Goal: Information Seeking & Learning: Learn about a topic

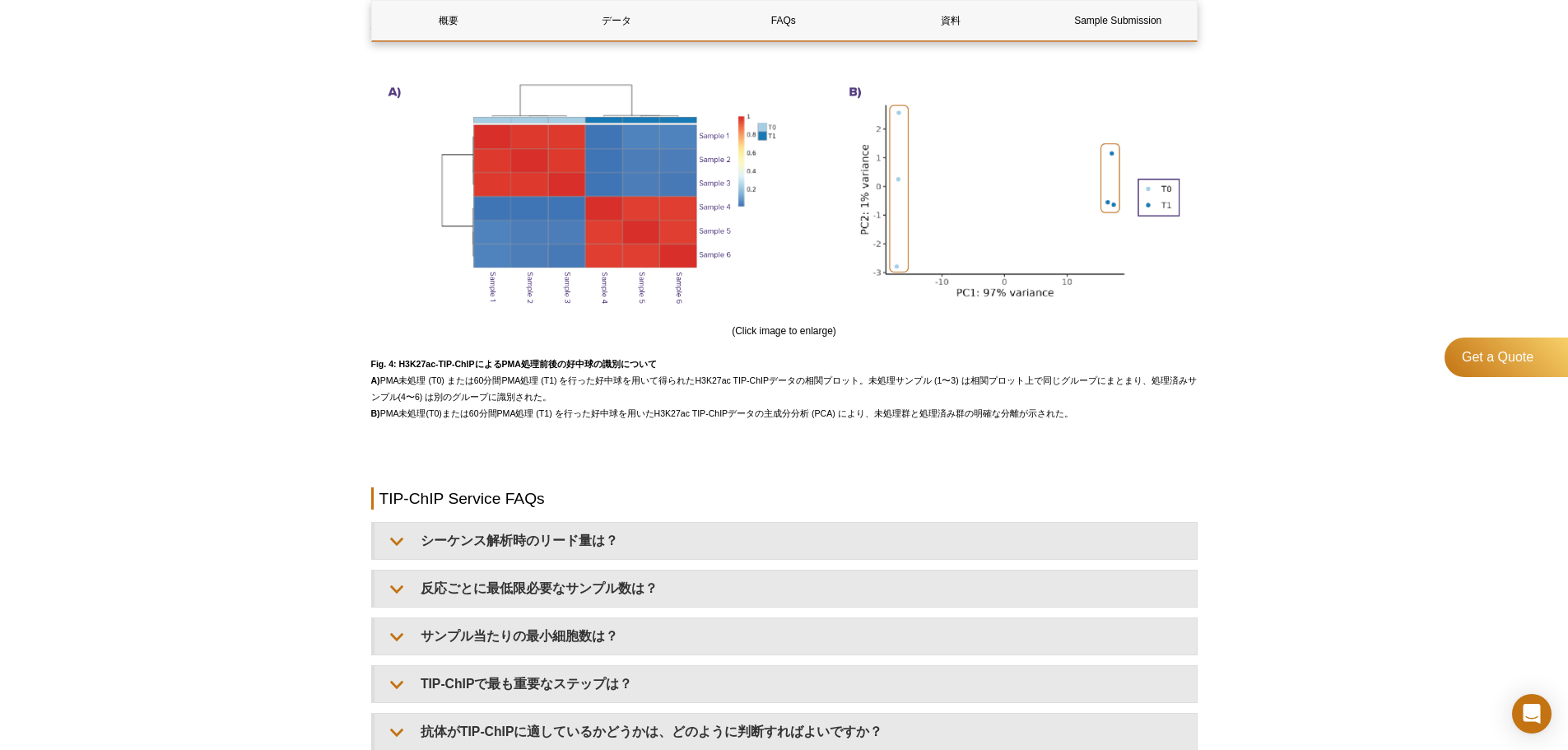
scroll to position [1802, 0]
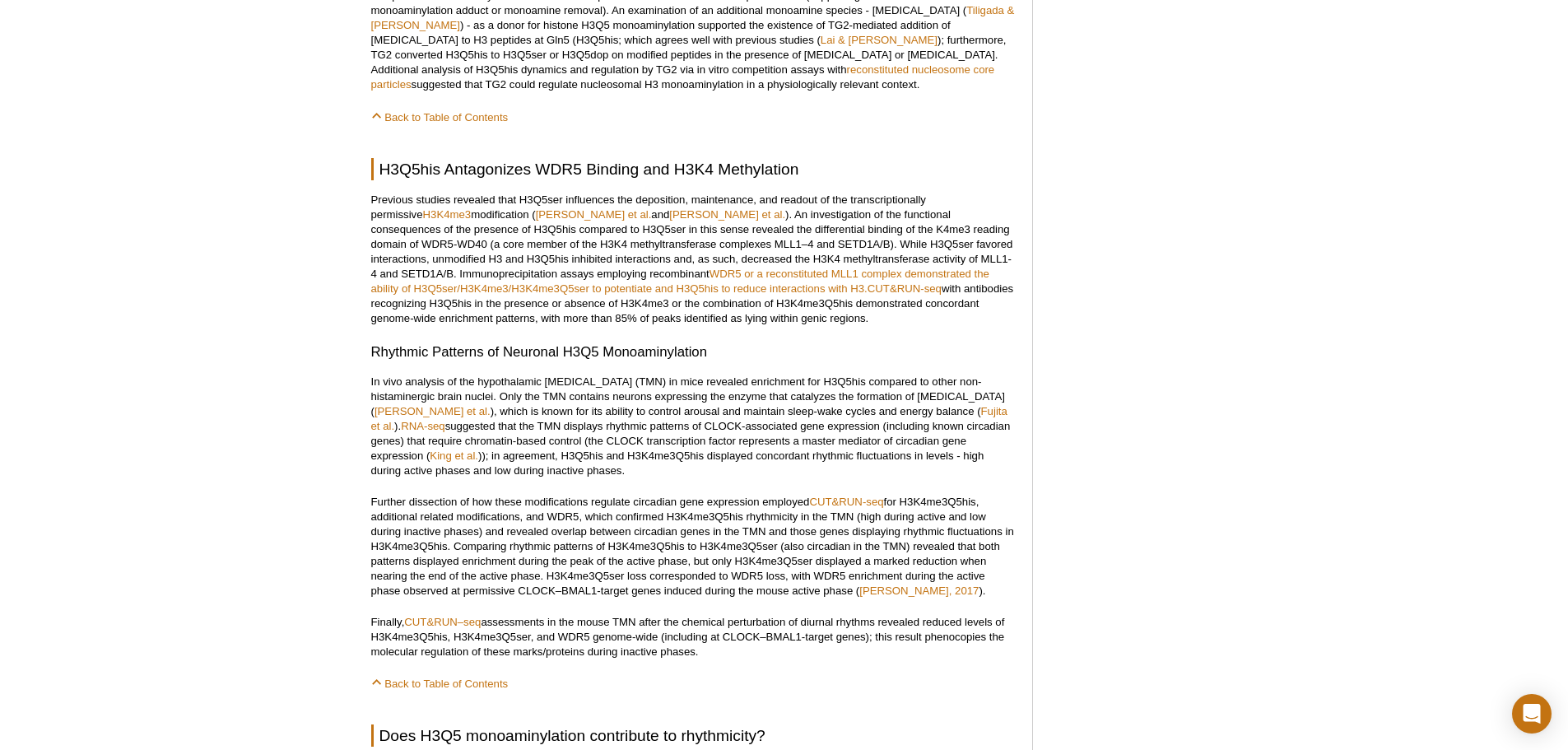
scroll to position [1464, 0]
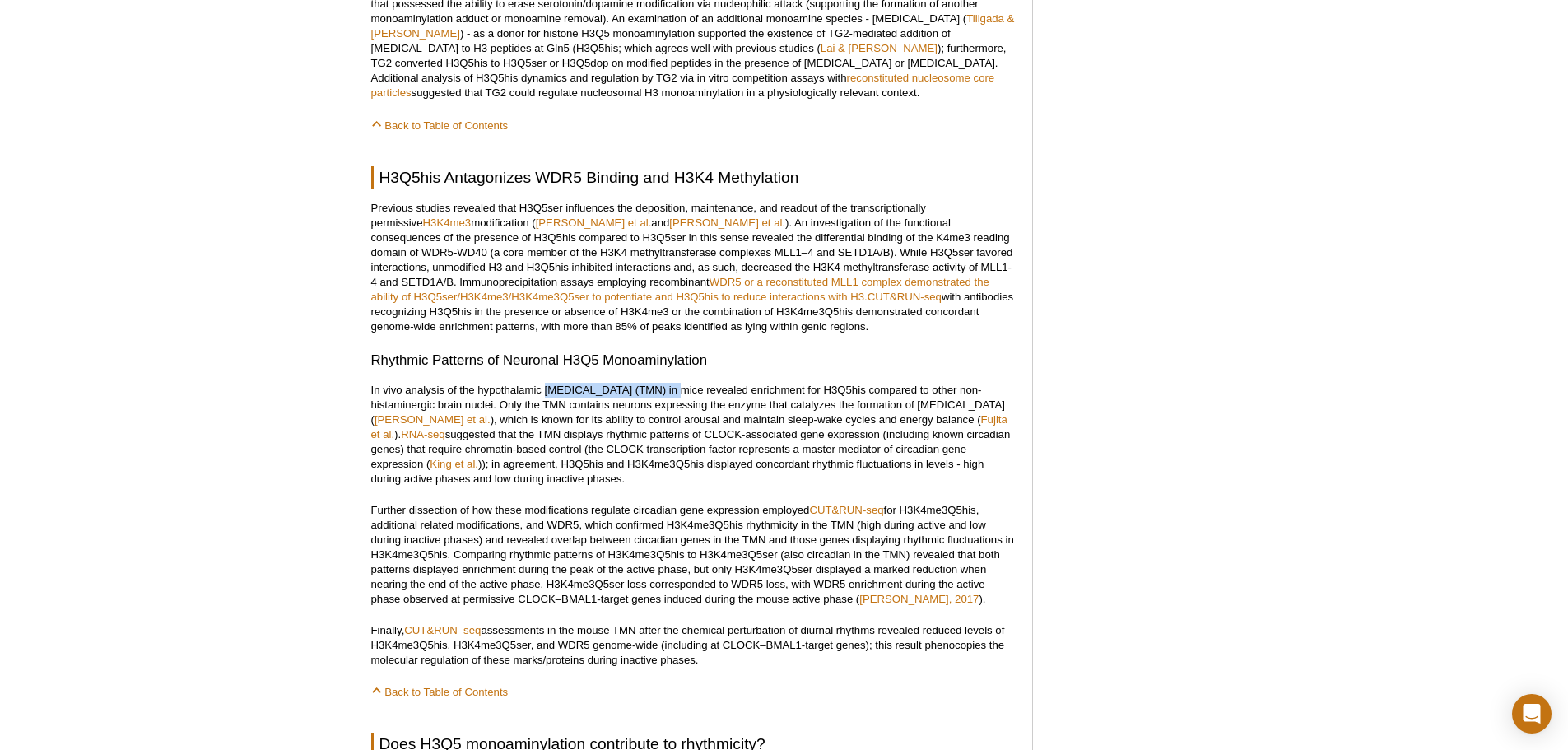
drag, startPoint x: 544, startPoint y: 377, endPoint x: 669, endPoint y: 368, distance: 125.3
click at [669, 383] on p "In vivo analysis of the hypothalamic tuberomammillary nucleus (TMN) in mice rev…" at bounding box center [693, 435] width 644 height 104
click at [784, 383] on p "In vivo analysis of the hypothalamic tuberomammillary nucleus (TMN) in mice rev…" at bounding box center [693, 435] width 644 height 104
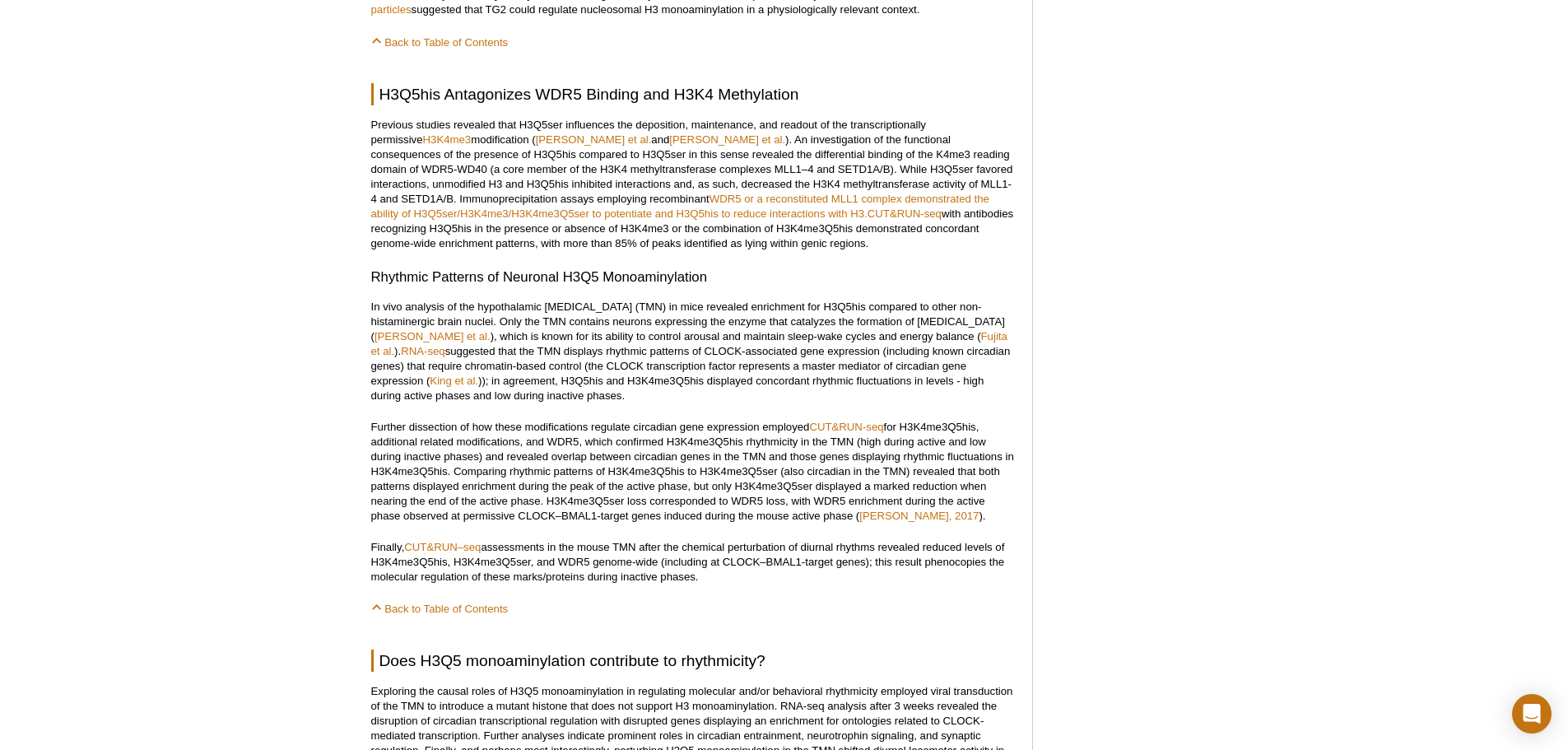
scroll to position [1761, 0]
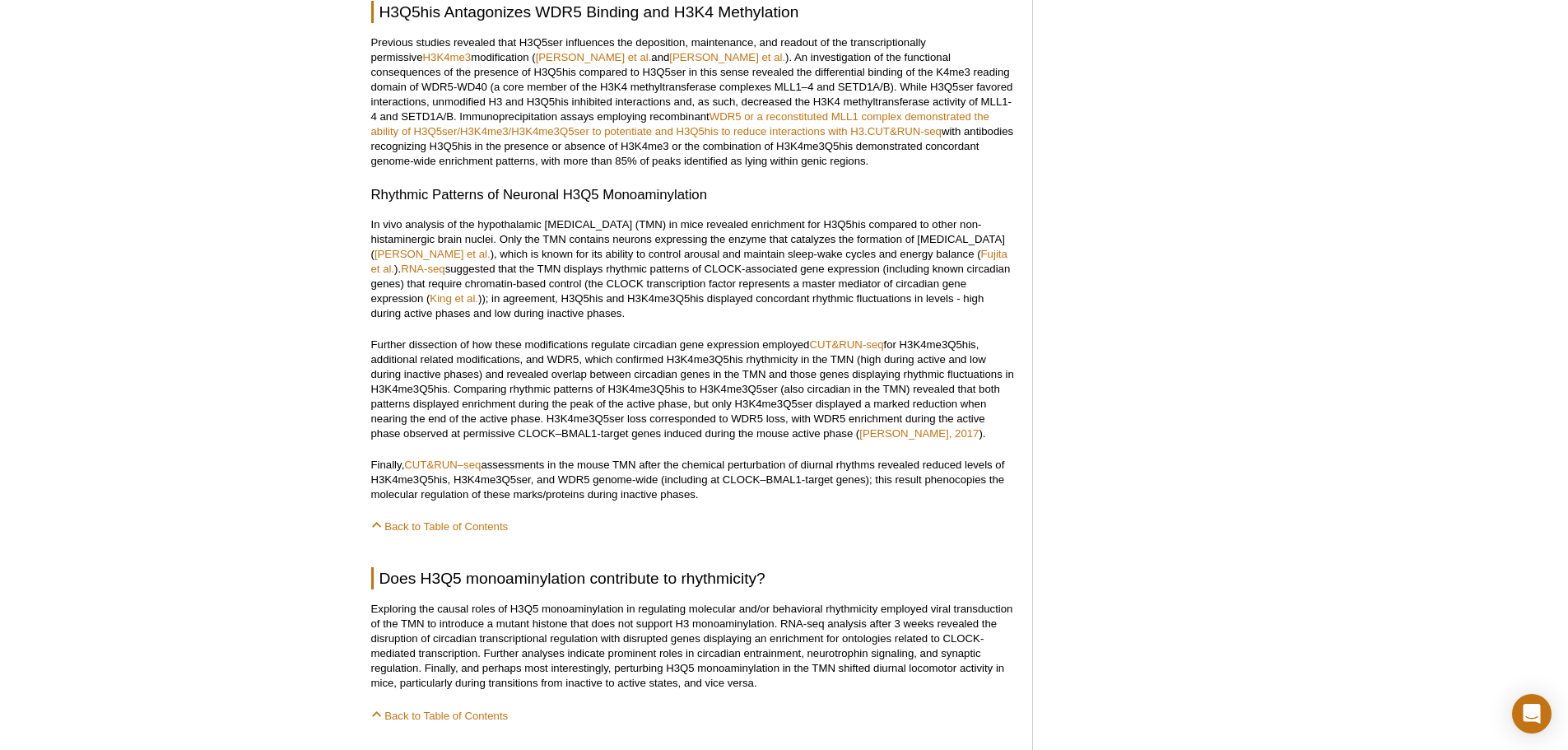
click at [1289, 342] on div "Active Motif Logo Enabling Epigenetics Research 0 Search Skip to content Active…" at bounding box center [784, 100] width 1568 height 3723
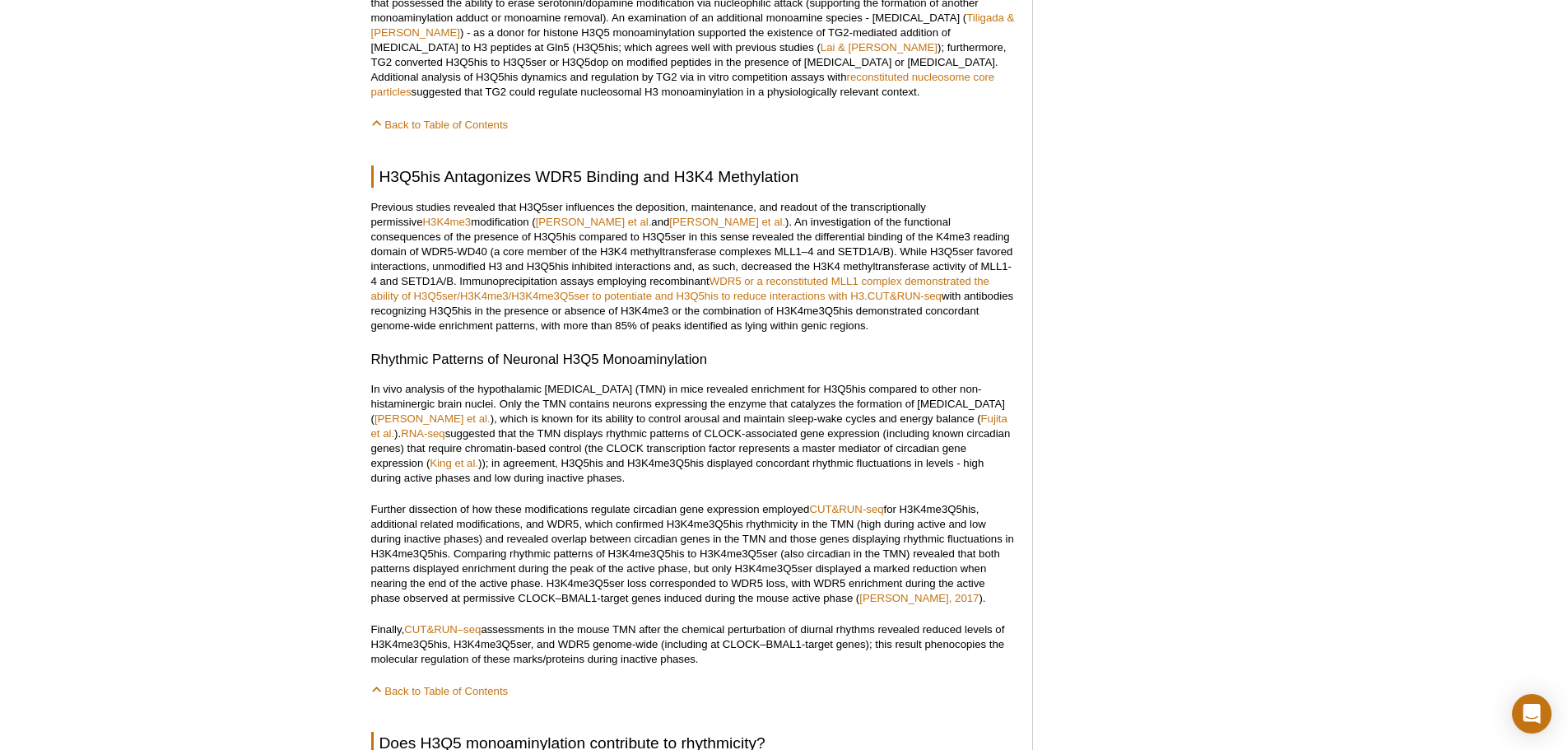
scroll to position [1514, 0]
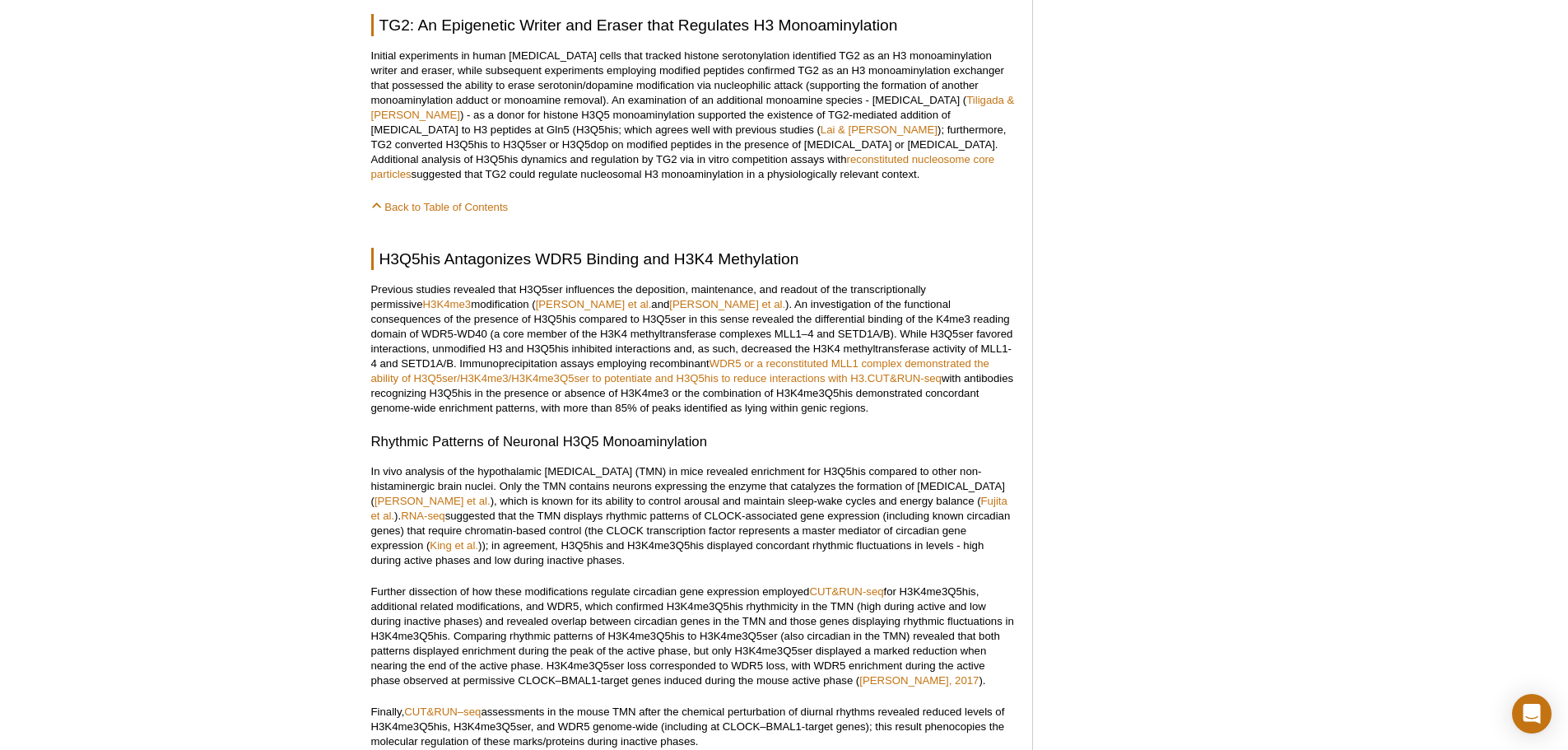
click at [1291, 214] on div "Active Motif Logo Enabling Epigenetics Research 0 Search Skip to content Active…" at bounding box center [784, 347] width 1568 height 3723
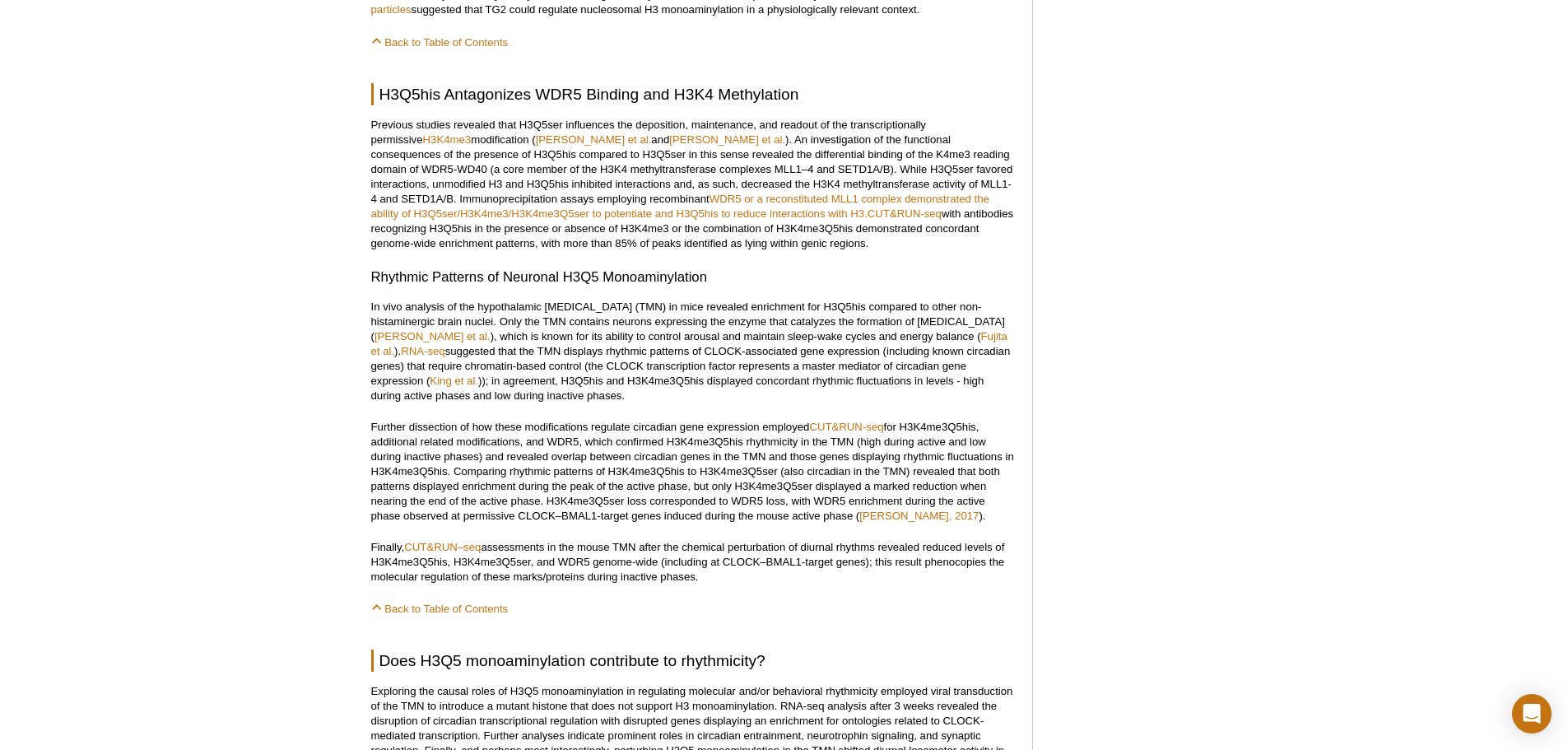
scroll to position [1761, 0]
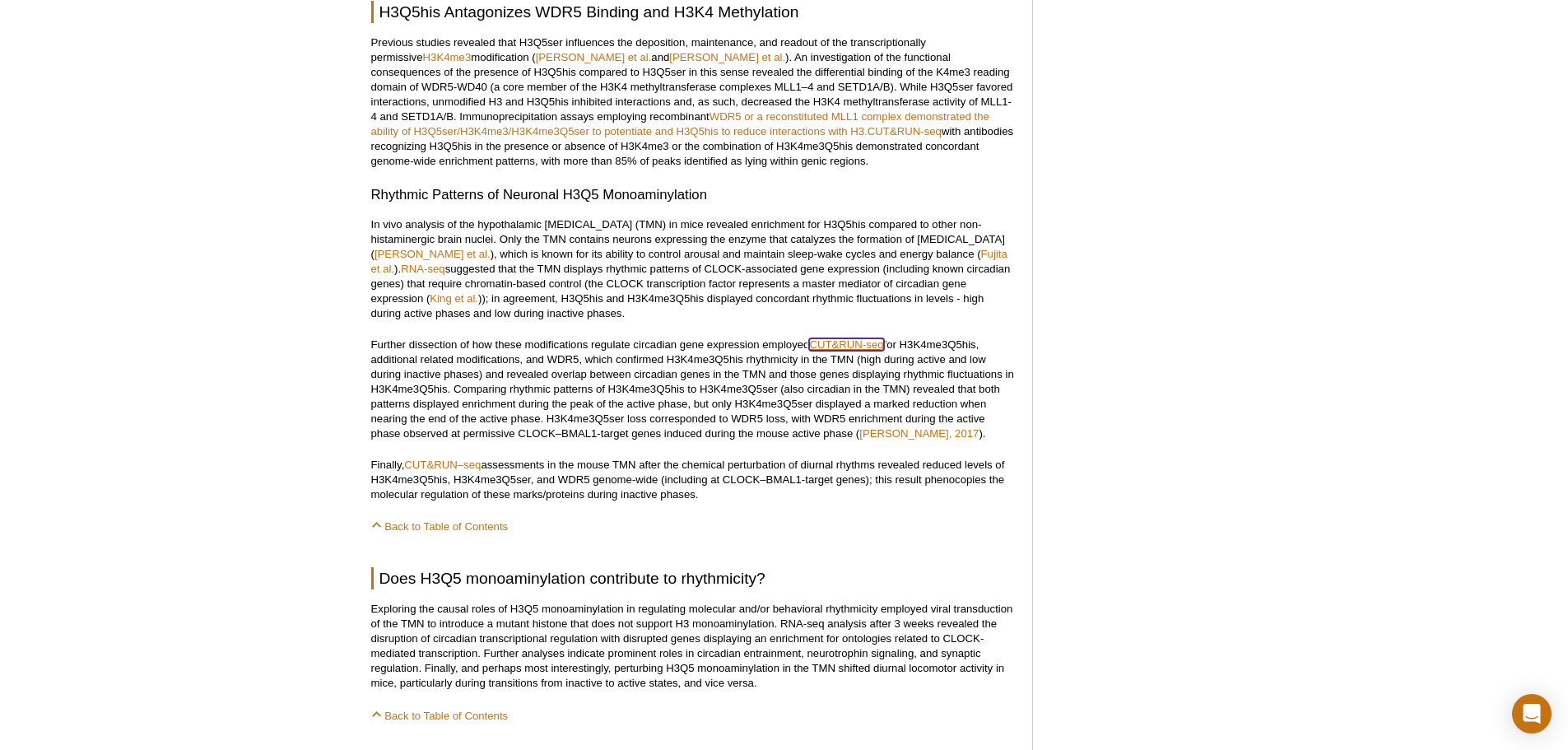
click at [845, 338] on link "CUT&RUN-seq" at bounding box center [846, 344] width 74 height 13
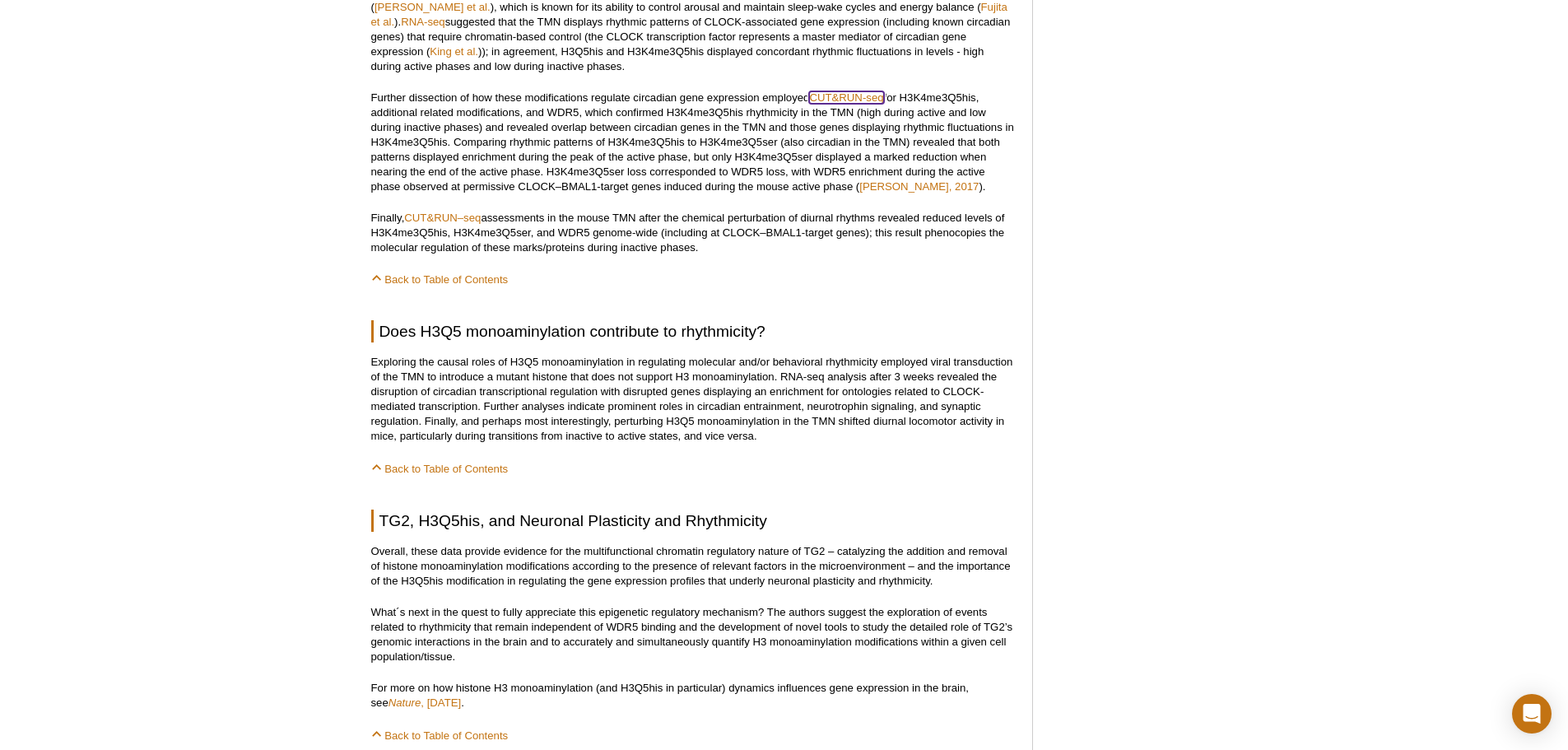
scroll to position [2337, 0]
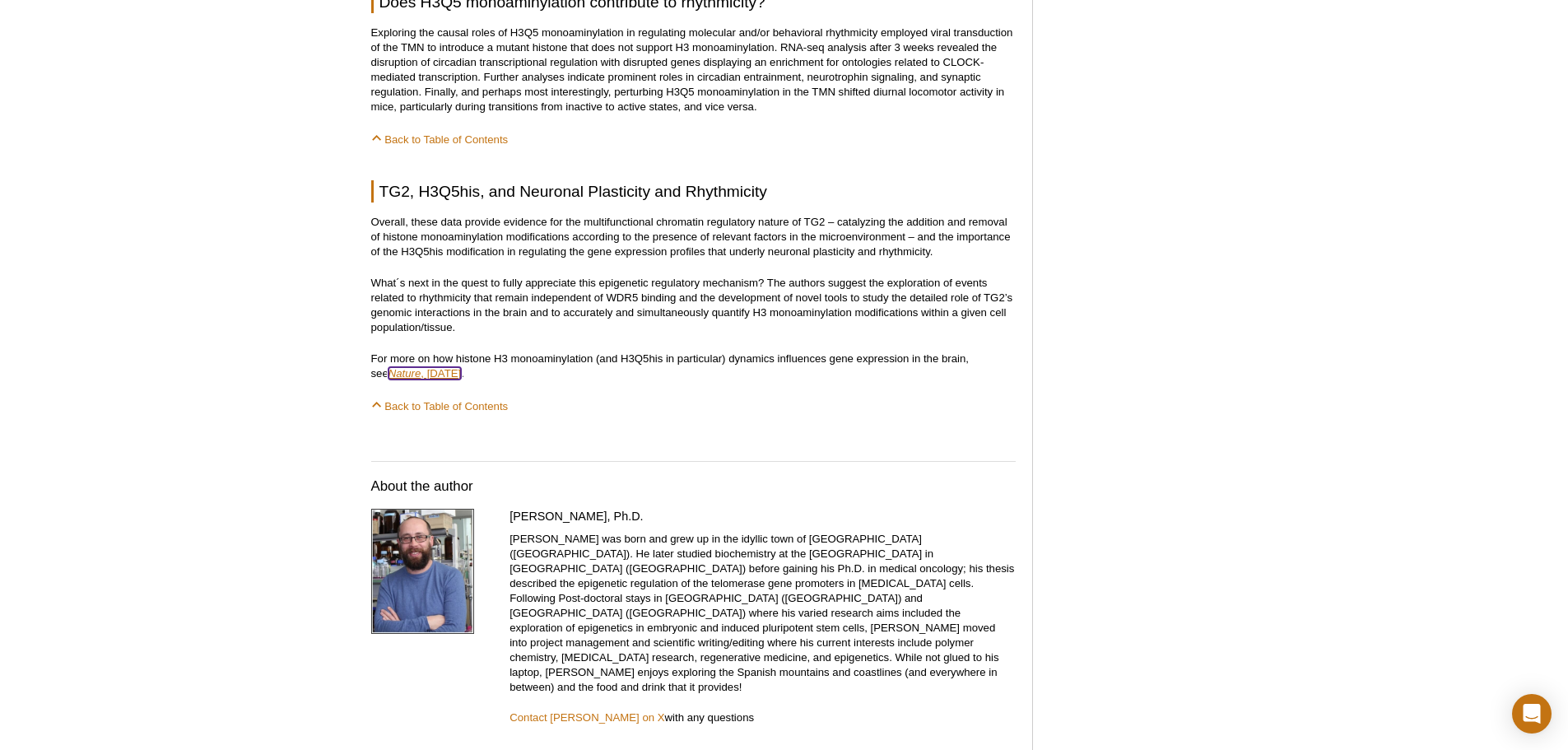
click at [437, 367] on link "Nature , January 2025" at bounding box center [425, 373] width 73 height 13
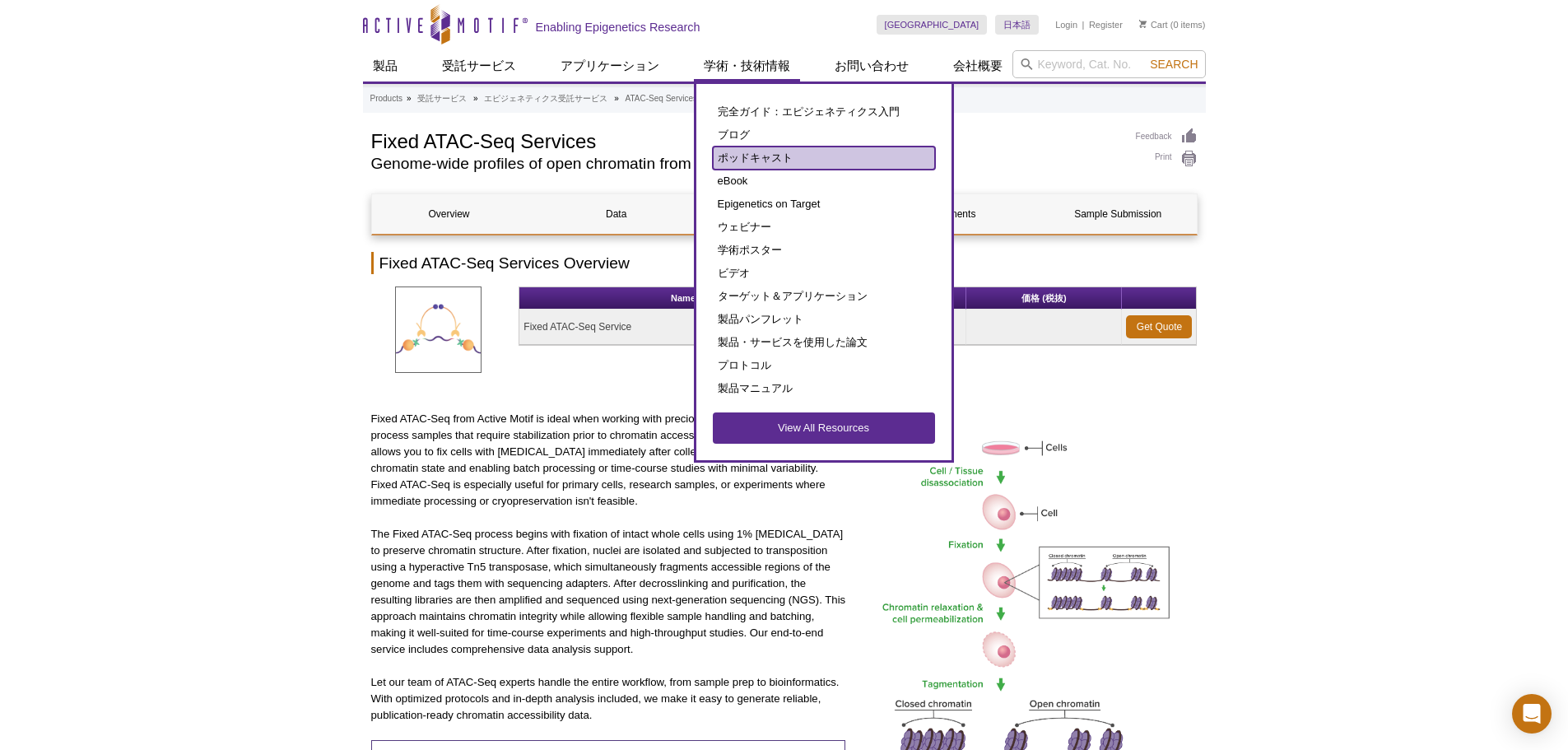
click at [727, 156] on link "ポッドキャスト" at bounding box center [823, 157] width 222 height 23
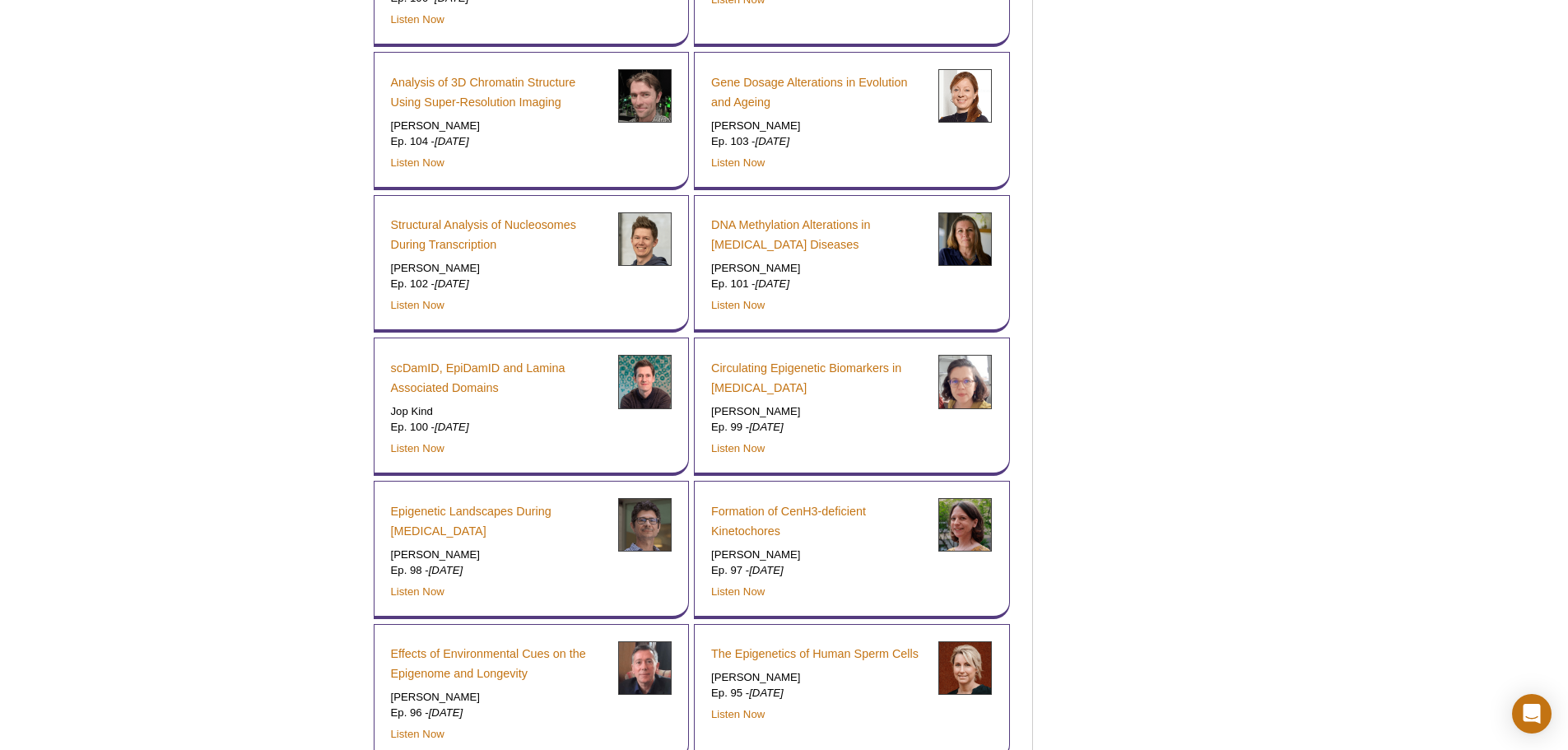
scroll to position [6501, 0]
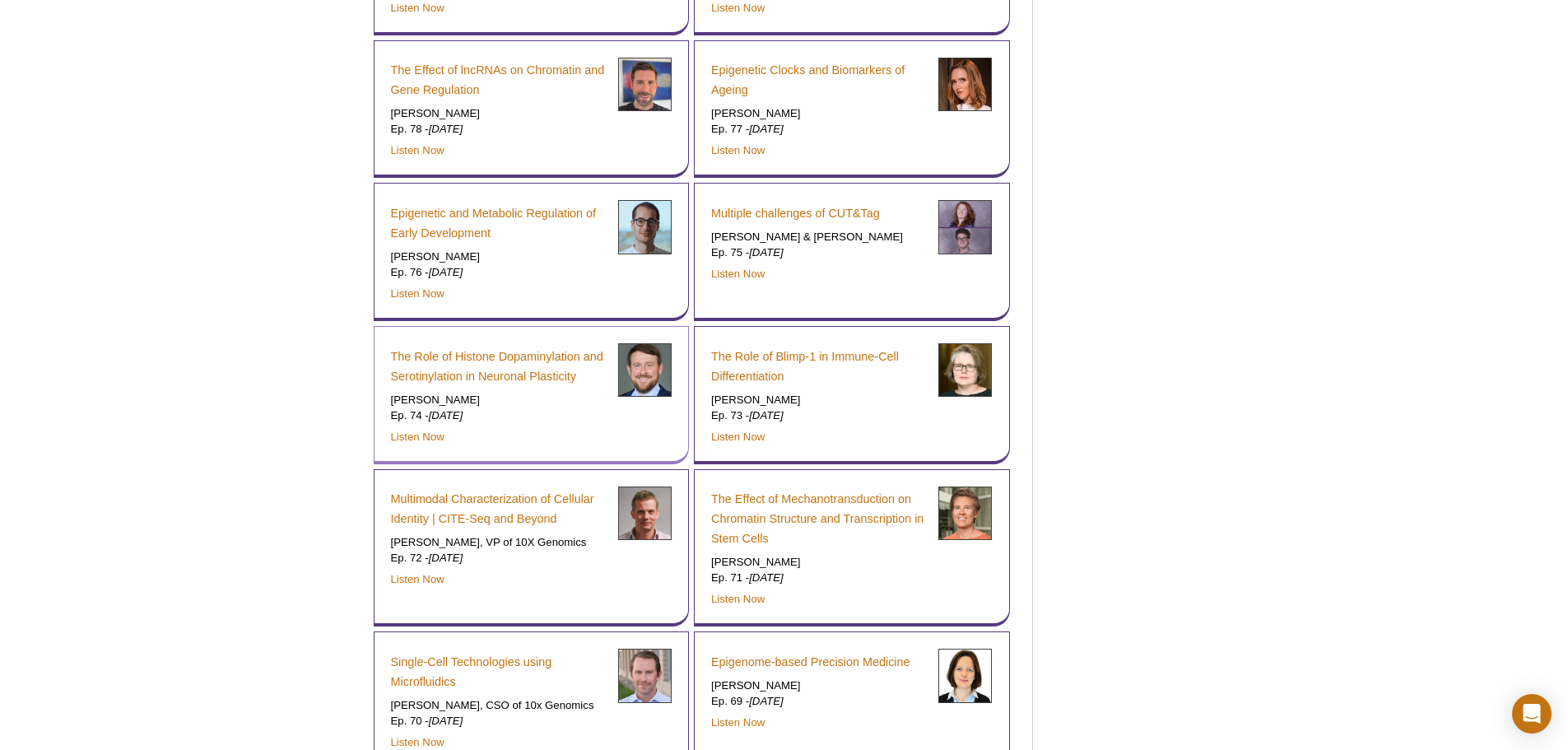
drag, startPoint x: 569, startPoint y: 376, endPoint x: 580, endPoint y: 392, distance: 19.4
click at [580, 392] on div "The Role of Histone Dopaminylation and Serotinylation in Neuronal Plasticity Ia…" at bounding box center [499, 394] width 215 height 101
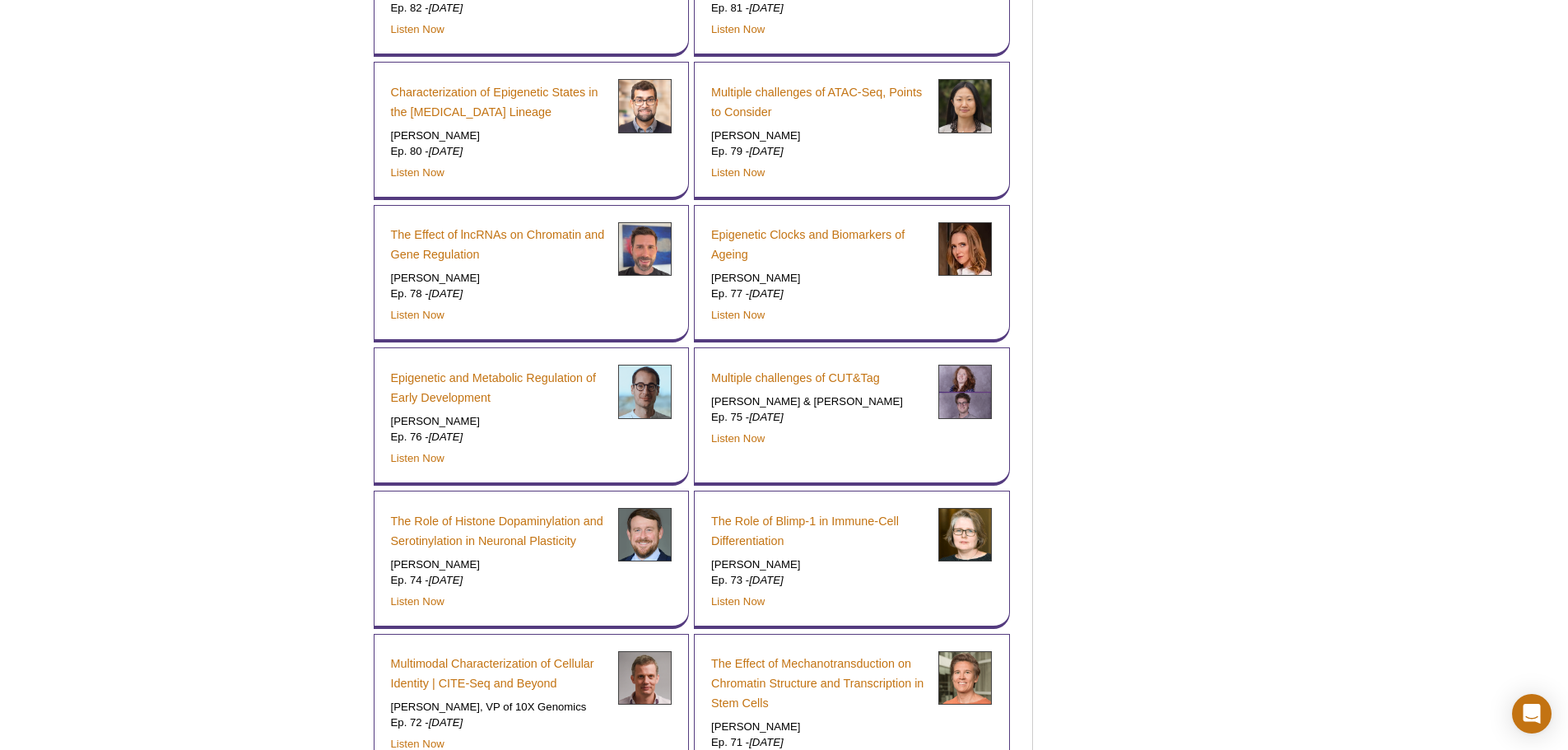
scroll to position [6254, 0]
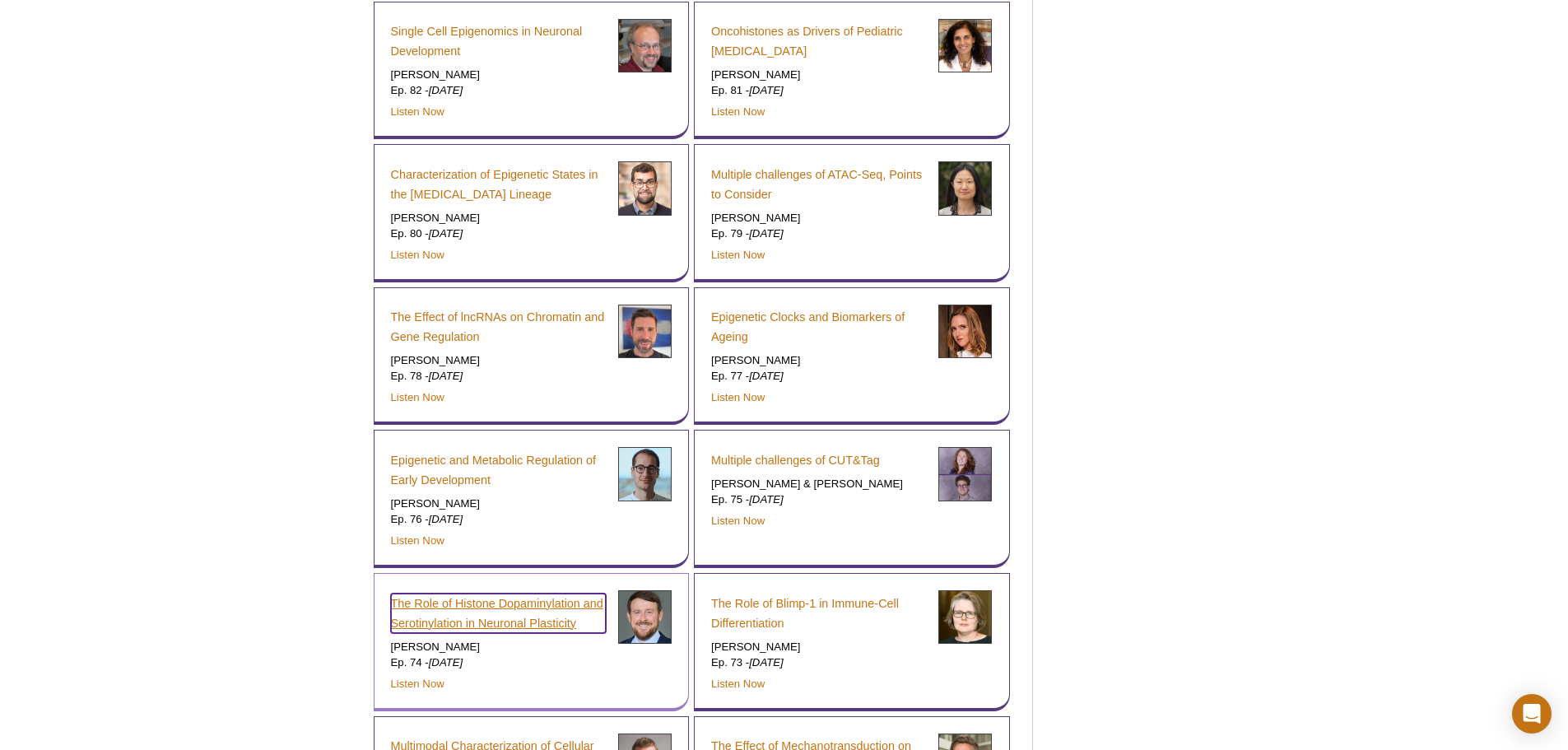
click at [549, 594] on link "The Role of Histone Dopaminylation and Serotinylation in Neuronal Plasticity" at bounding box center [499, 613] width 215 height 40
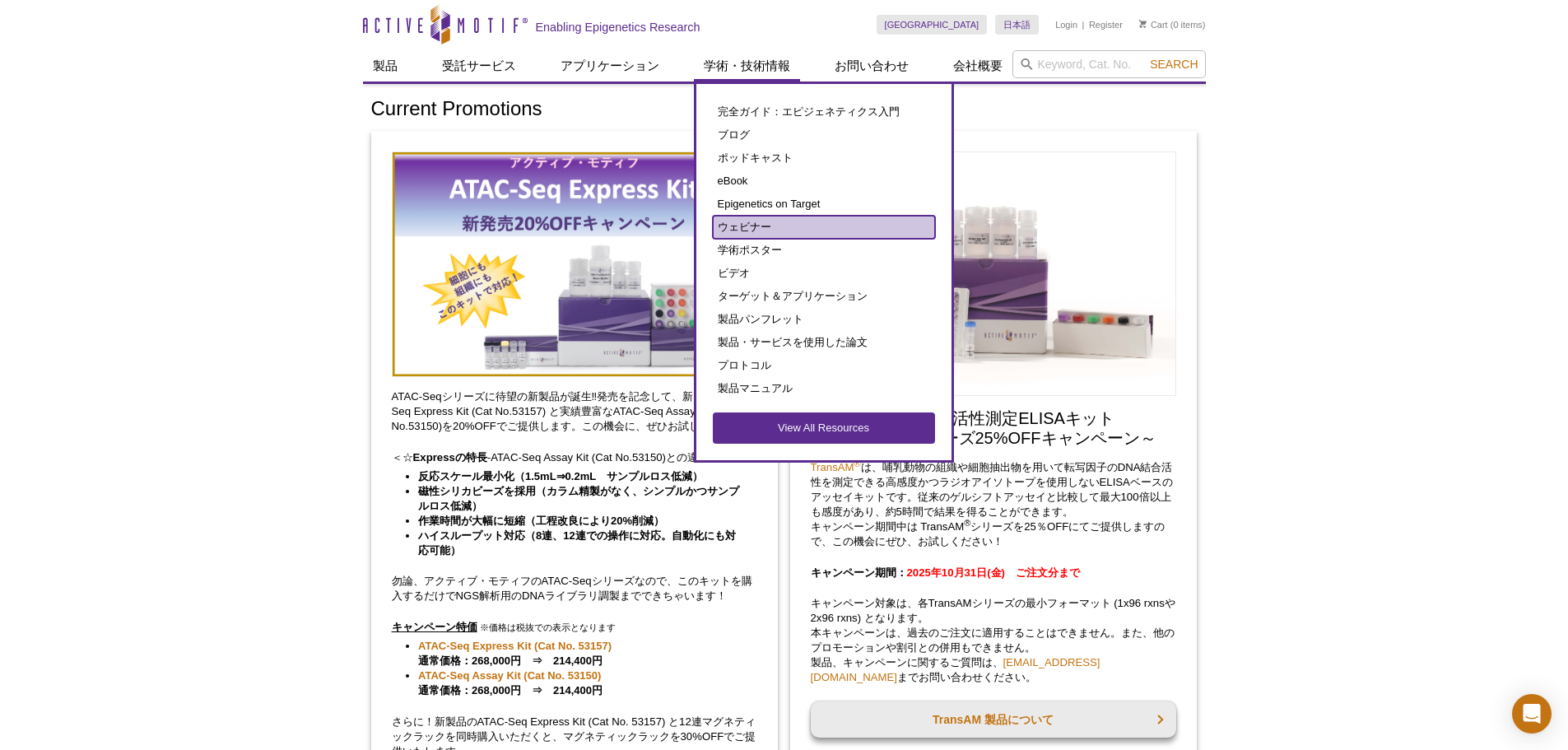
click at [788, 225] on link "ウェビナー" at bounding box center [823, 227] width 222 height 23
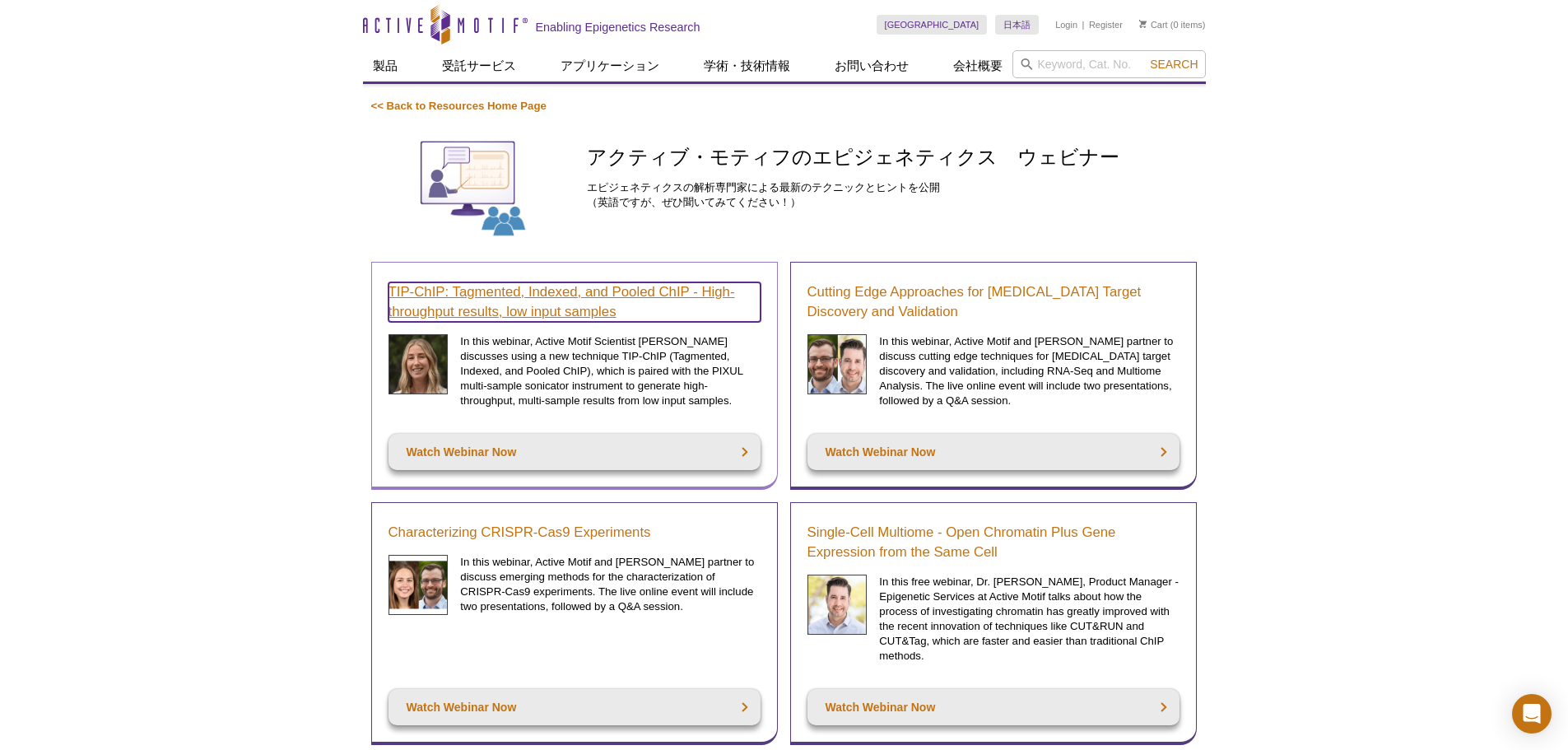
click at [451, 321] on link "TIP-ChIP: Tagmented, Indexed, and Pooled ChIP - High-throughput results, low in…" at bounding box center [575, 302] width 372 height 40
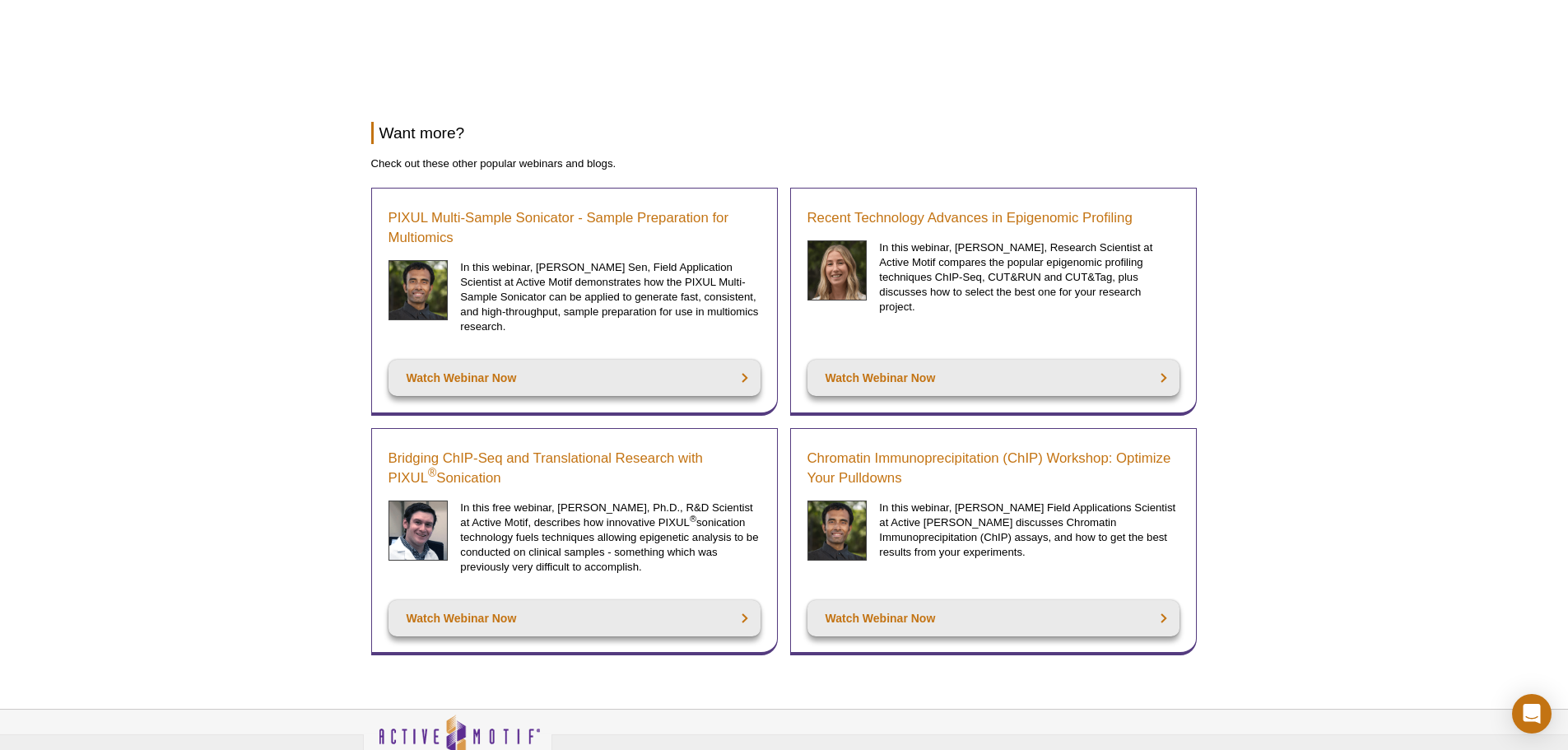
scroll to position [680, 0]
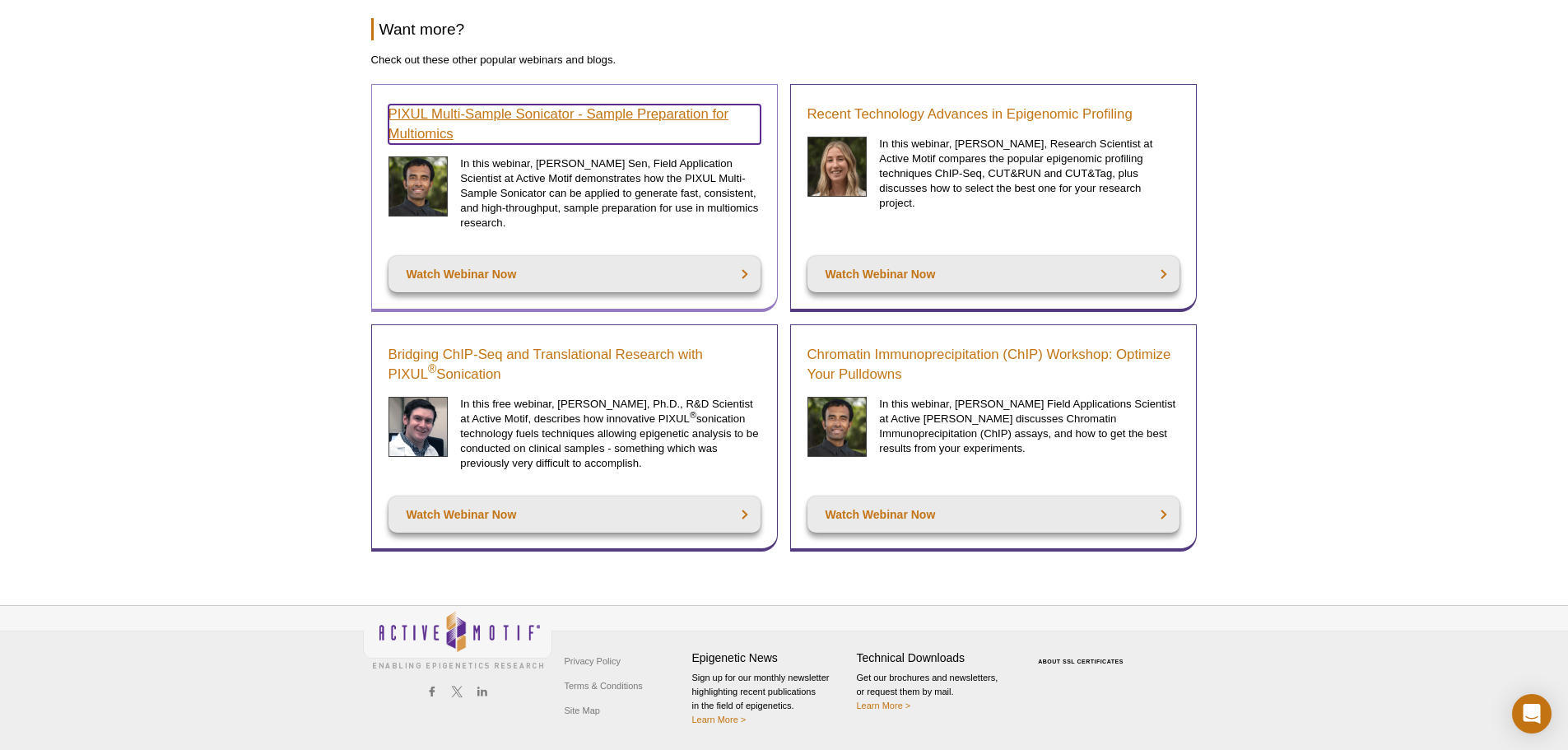
click at [654, 119] on link "PIXUL Multi-Sample Sonicator - Sample Preparation for Multiomics" at bounding box center [575, 124] width 372 height 40
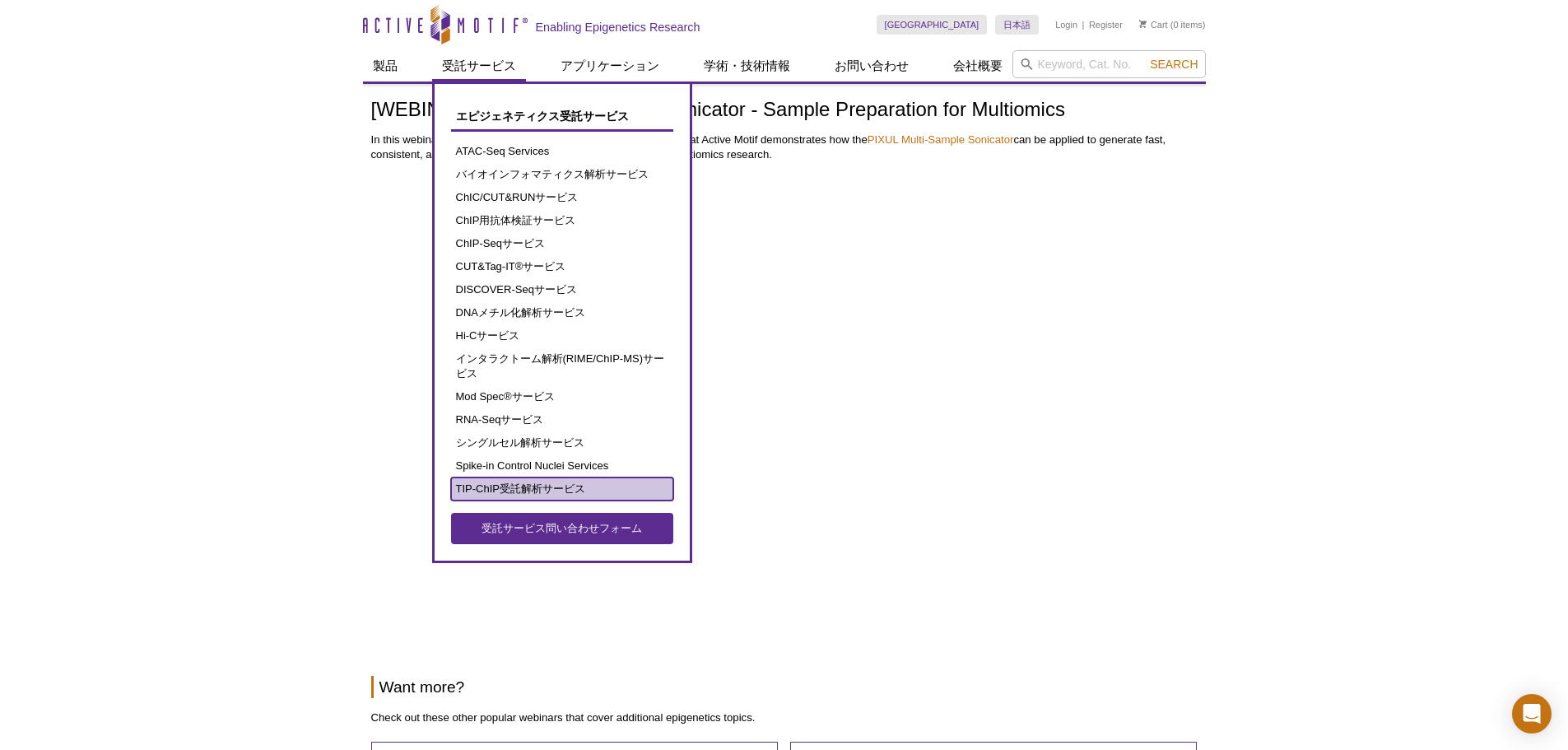
click at [492, 491] on link "TIP-ChIP受託解析サービス" at bounding box center [562, 489] width 222 height 23
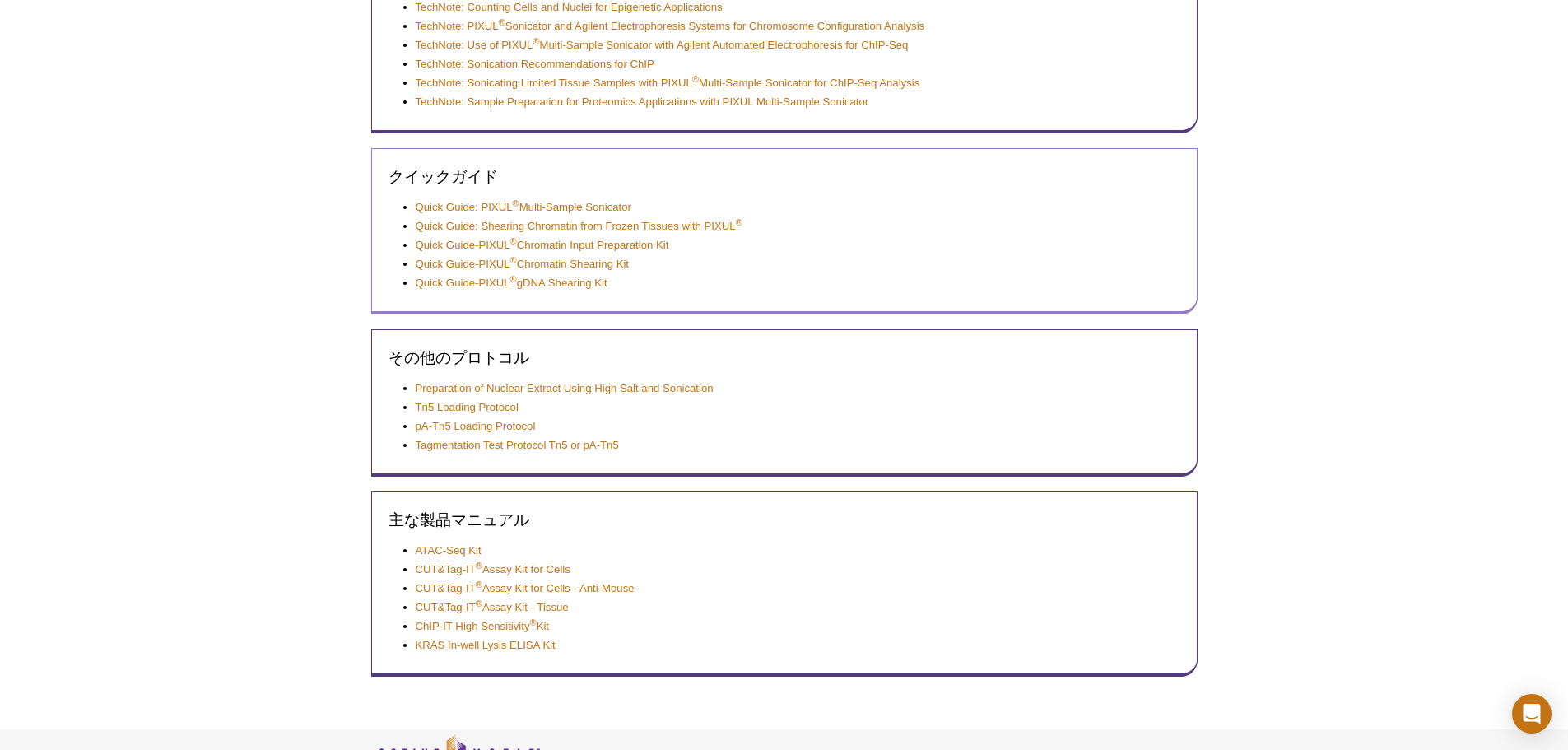
scroll to position [412, 0]
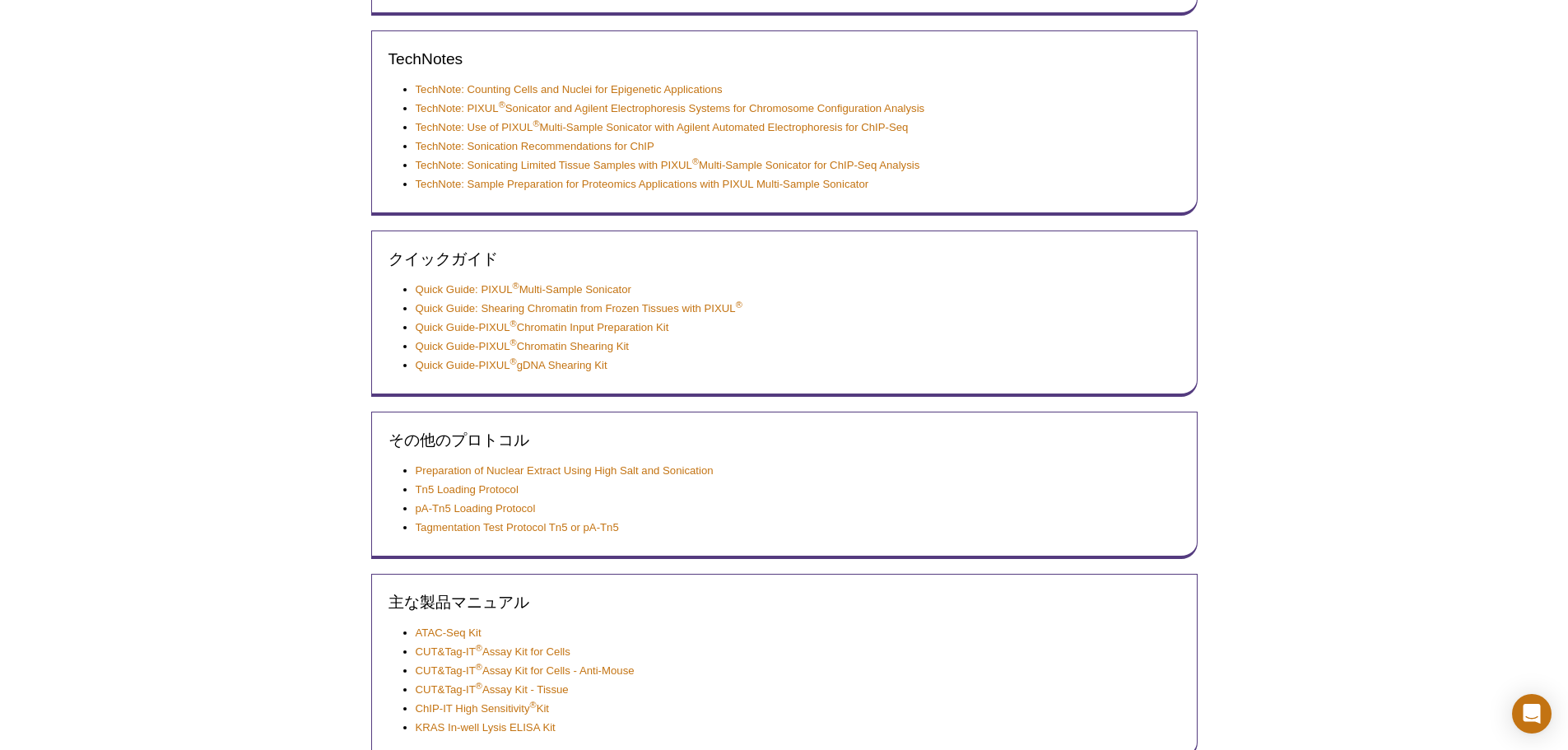
click at [1449, 363] on div "Active Motif Logo Enabling Epigenetics Research 0 Search Skip to content Active…" at bounding box center [784, 271] width 1568 height 1366
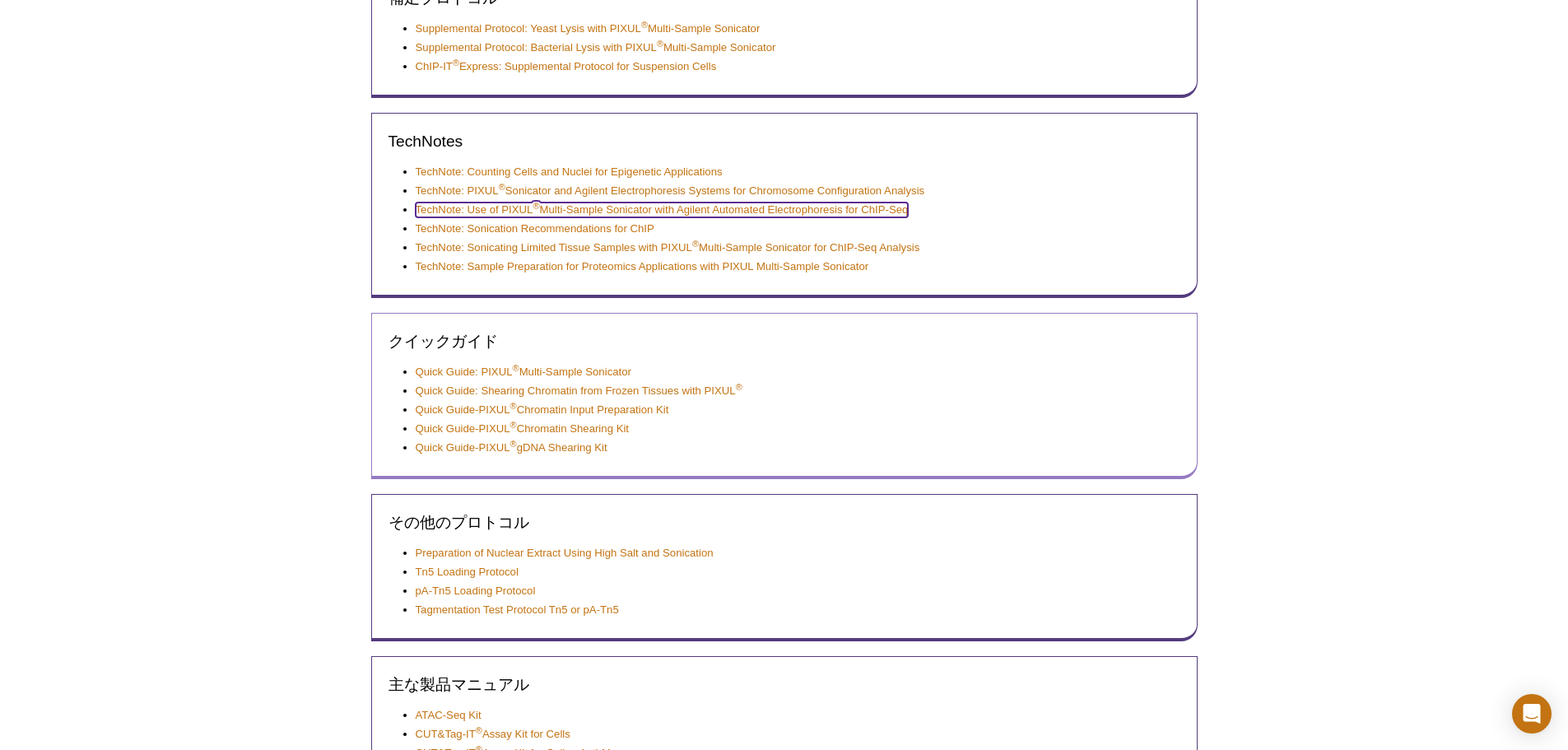
scroll to position [165, 0]
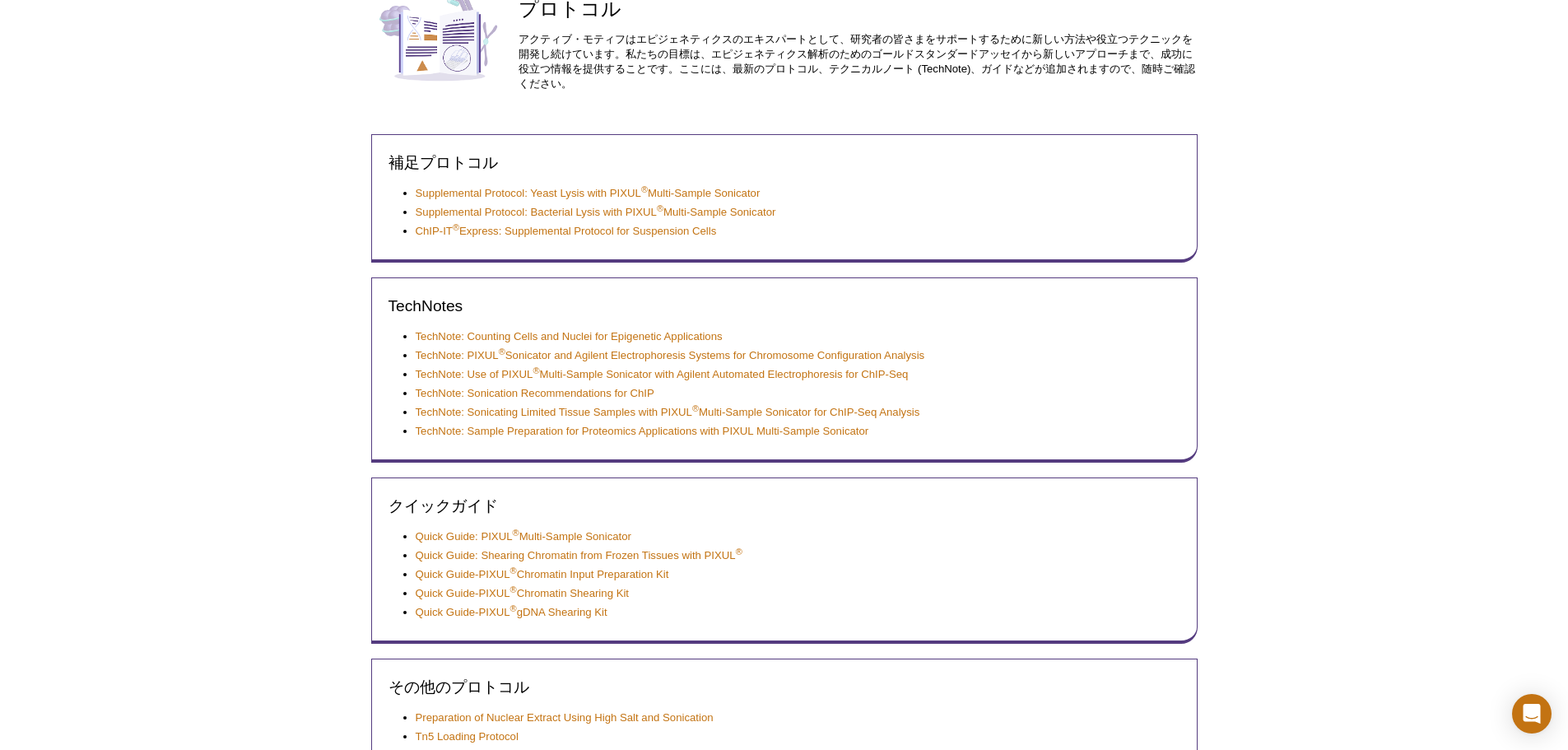
drag, startPoint x: 729, startPoint y: 196, endPoint x: 269, endPoint y: 282, distance: 468.0
click at [269, 282] on div "Active Motif Logo Enabling Epigenetics Research 0 Search Skip to content Active…" at bounding box center [784, 518] width 1568 height 1366
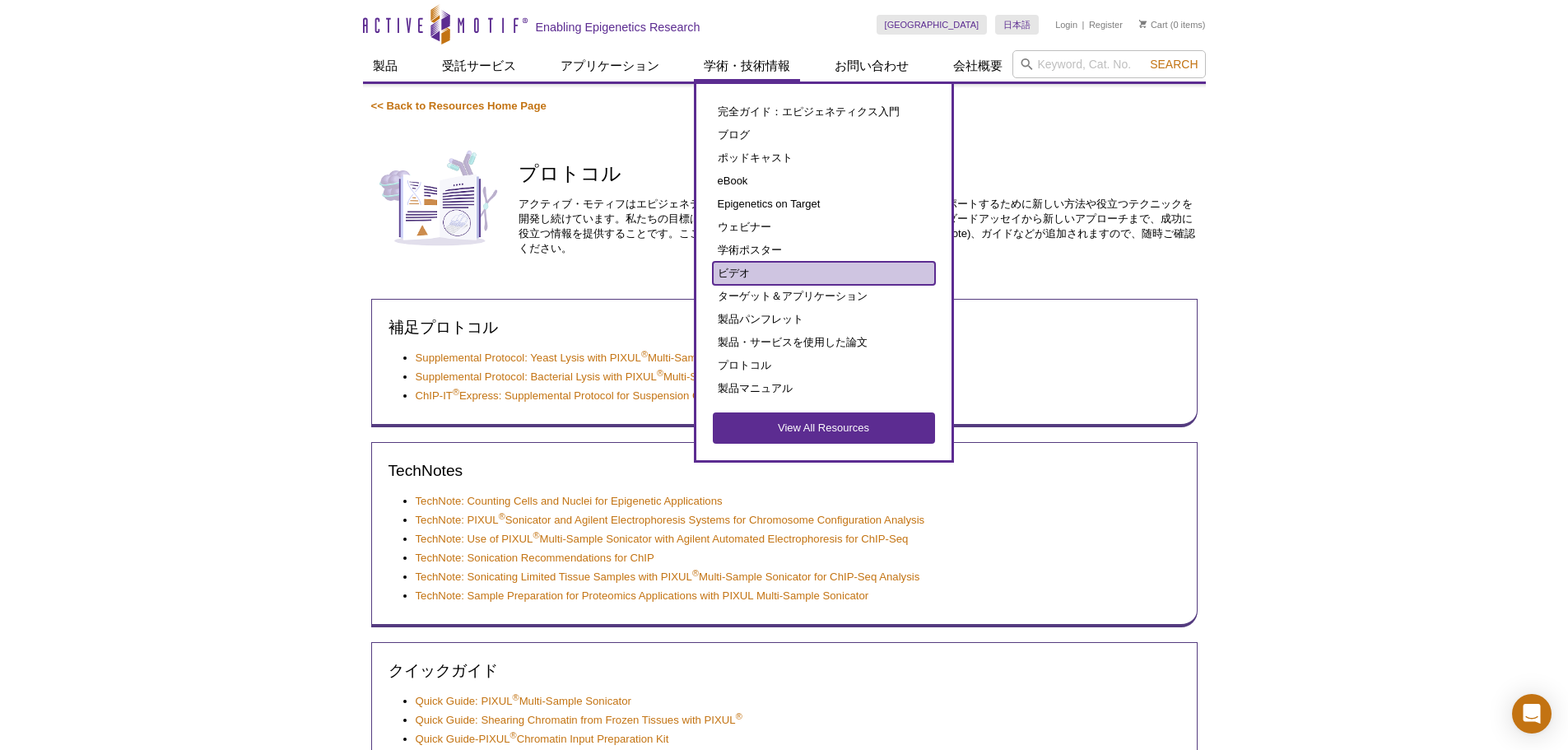
click at [816, 276] on link "ビデオ" at bounding box center [823, 273] width 222 height 23
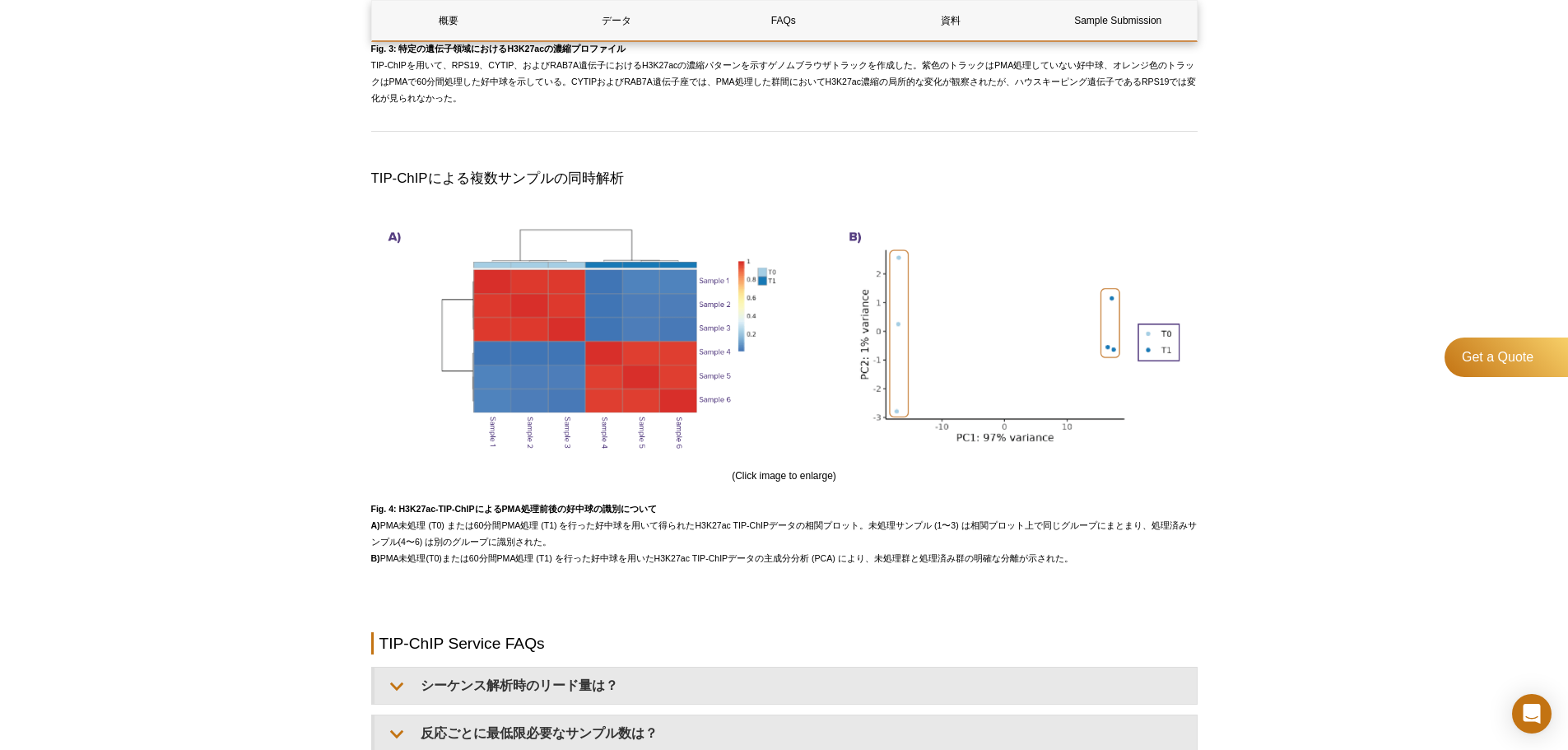
scroll to position [3705, 0]
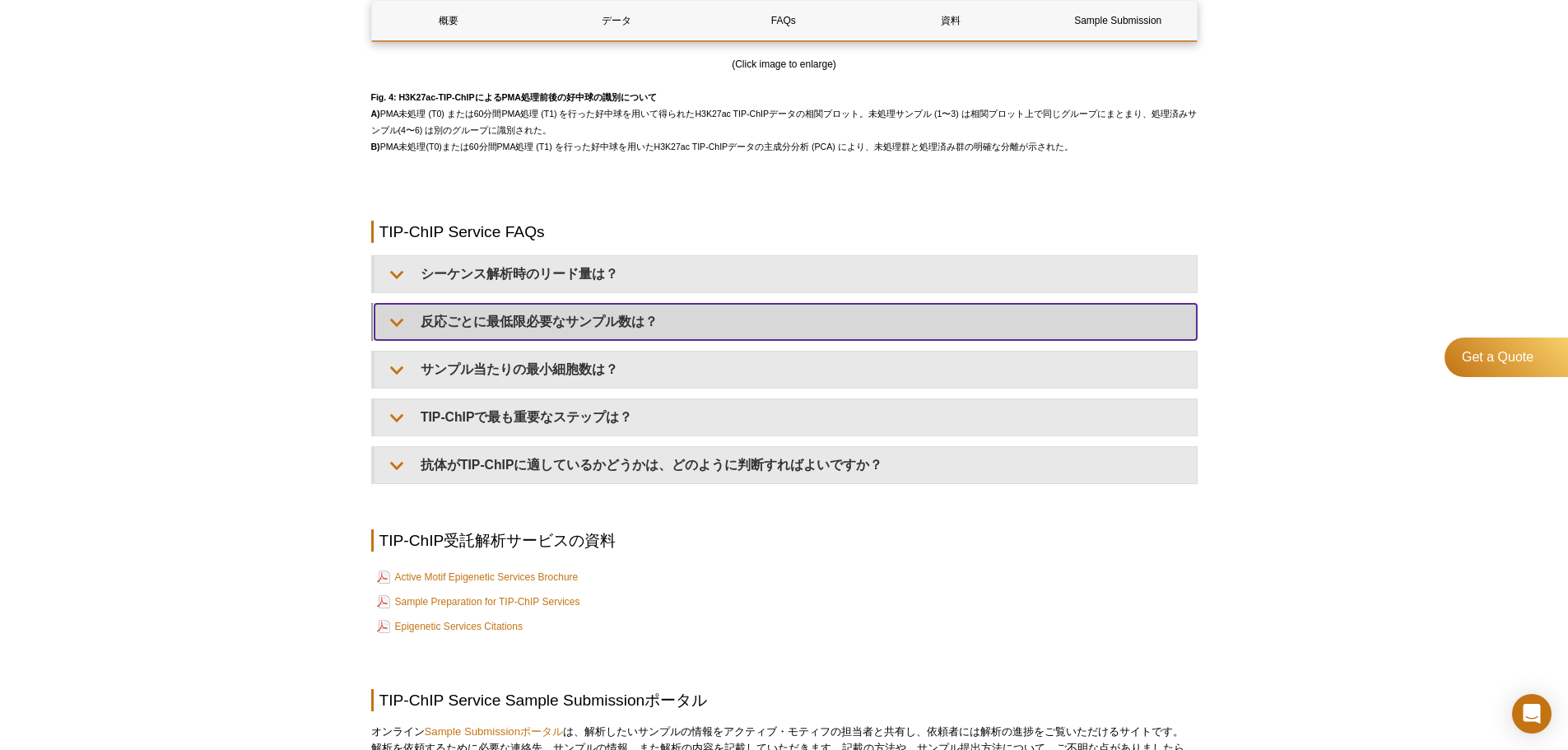
click at [611, 340] on summary "反応ごとに最低限必要なサンプル数は？" at bounding box center [785, 321] width 822 height 36
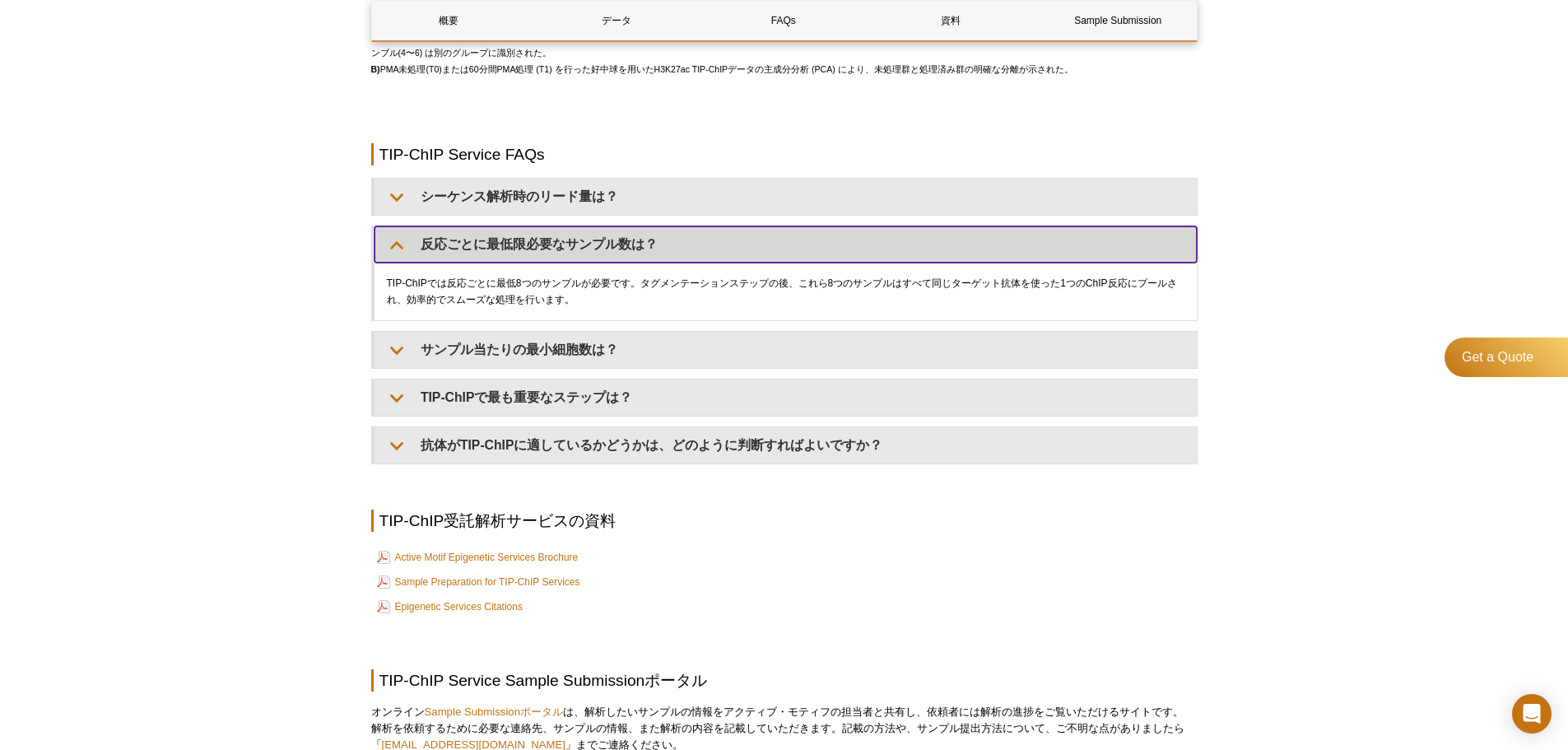
scroll to position [4277, 0]
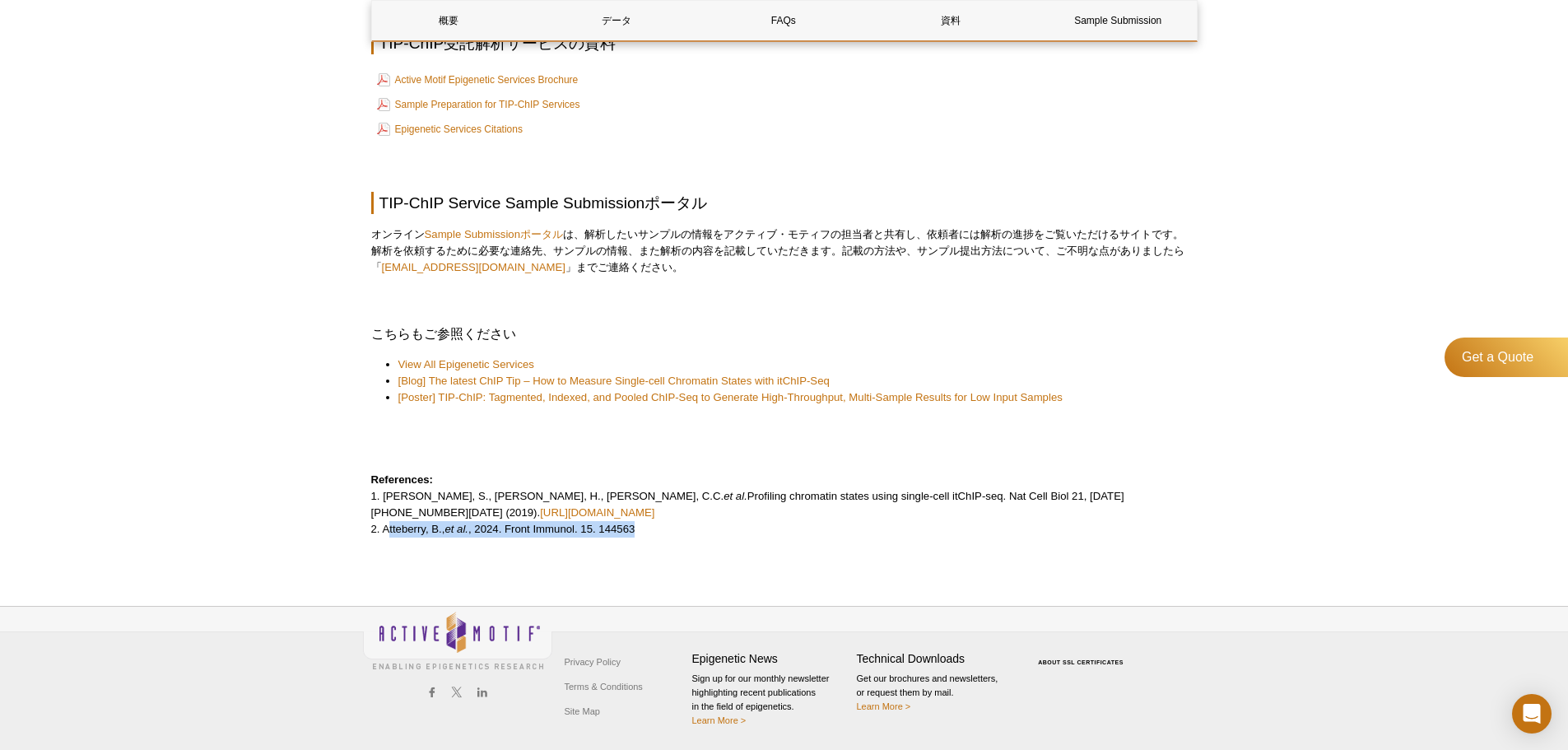
drag, startPoint x: 384, startPoint y: 529, endPoint x: 638, endPoint y: 525, distance: 254.0
click at [642, 528] on p "References: 1. [PERSON_NAME], S., [PERSON_NAME], [PERSON_NAME], [PERSON_NAME], …" at bounding box center [784, 505] width 827 height 66
drag, startPoint x: 529, startPoint y: 510, endPoint x: 708, endPoint y: 512, distance: 179.0
click at [708, 512] on p "References: 1. Ai, S., Xiong, H., Li, C.C. et al. Profiling chromatin states us…" at bounding box center [784, 505] width 827 height 66
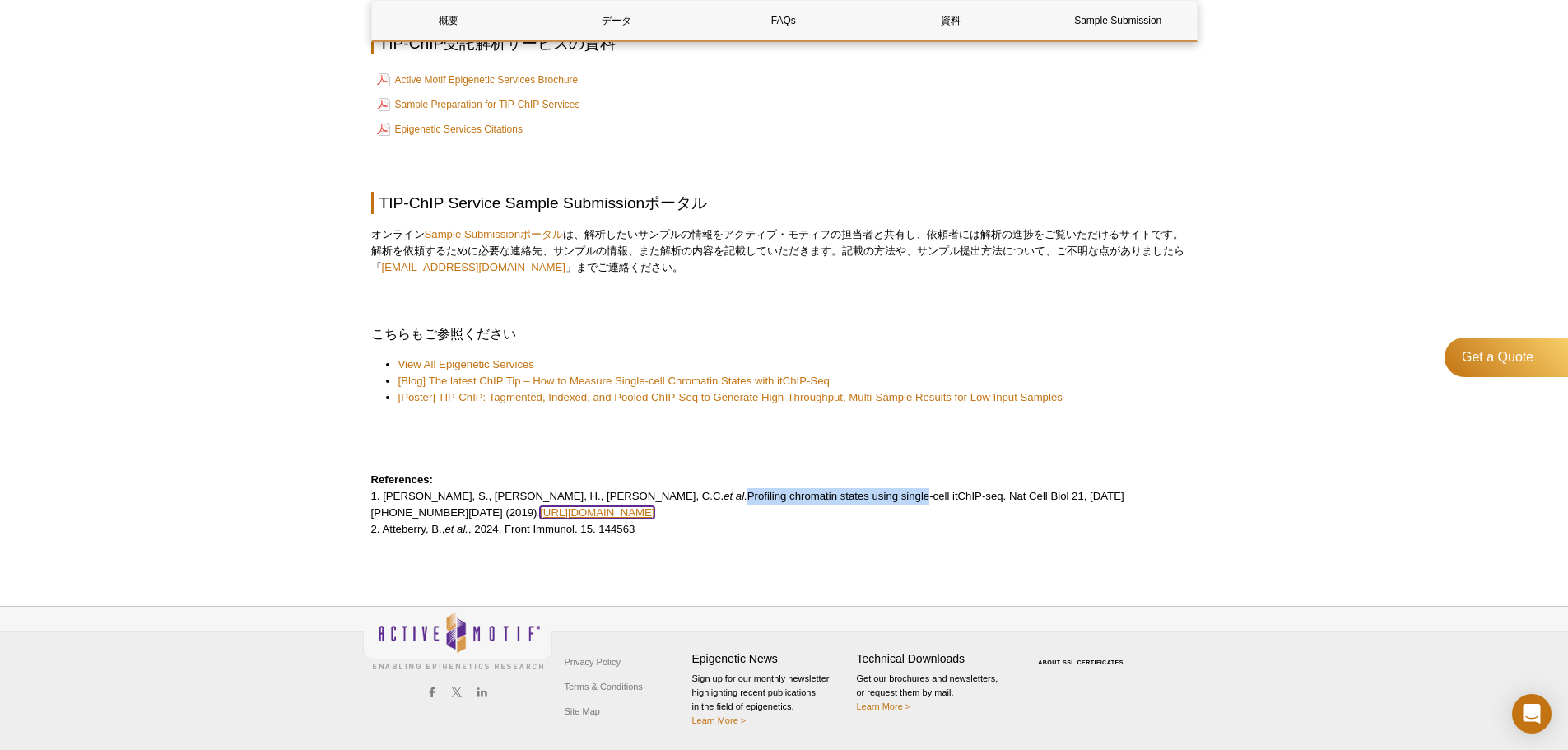
click at [654, 515] on link "https://doi.org/10.1038/s41556-019-0383-5" at bounding box center [597, 512] width 114 height 13
